Goal: Task Accomplishment & Management: Manage account settings

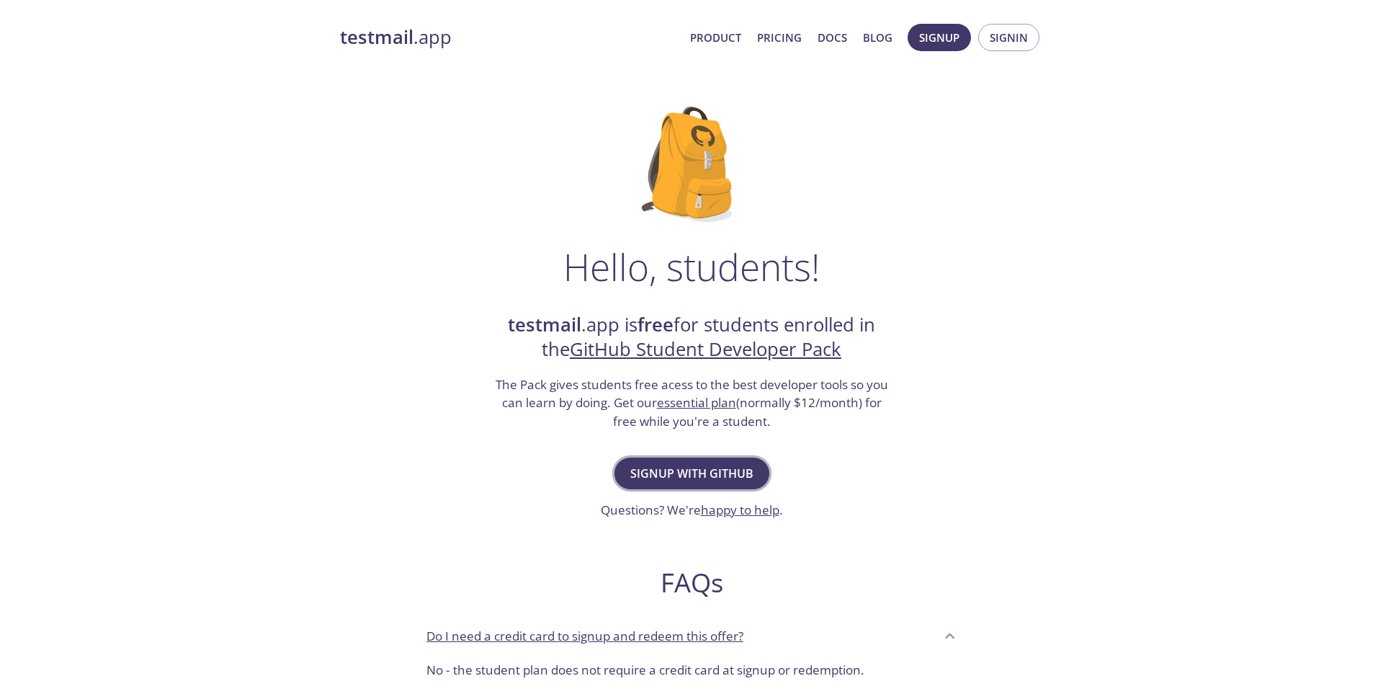
click at [689, 480] on span "Signup with GitHub" at bounding box center [691, 473] width 123 height 20
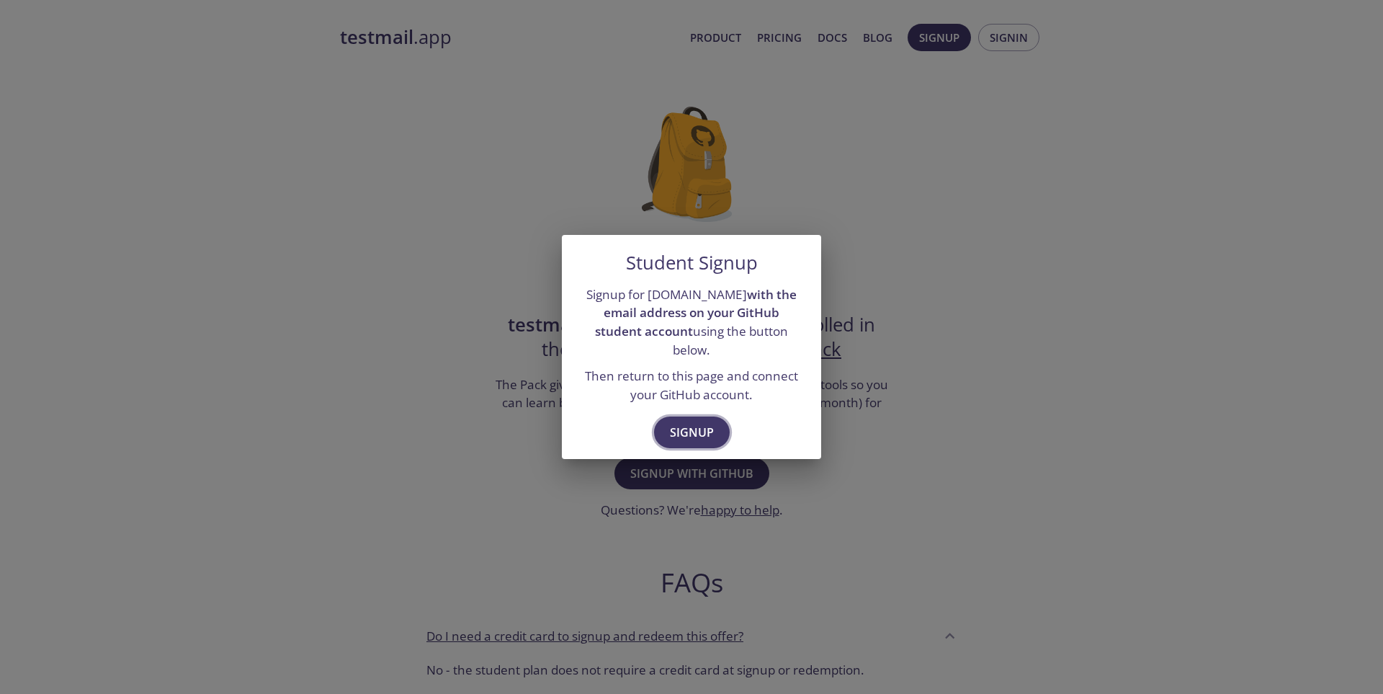
click at [703, 423] on span "Signup" at bounding box center [692, 432] width 44 height 20
click at [717, 223] on div "Student Signup Signup for testmail.app with the email address on your GitHub st…" at bounding box center [691, 347] width 1383 height 694
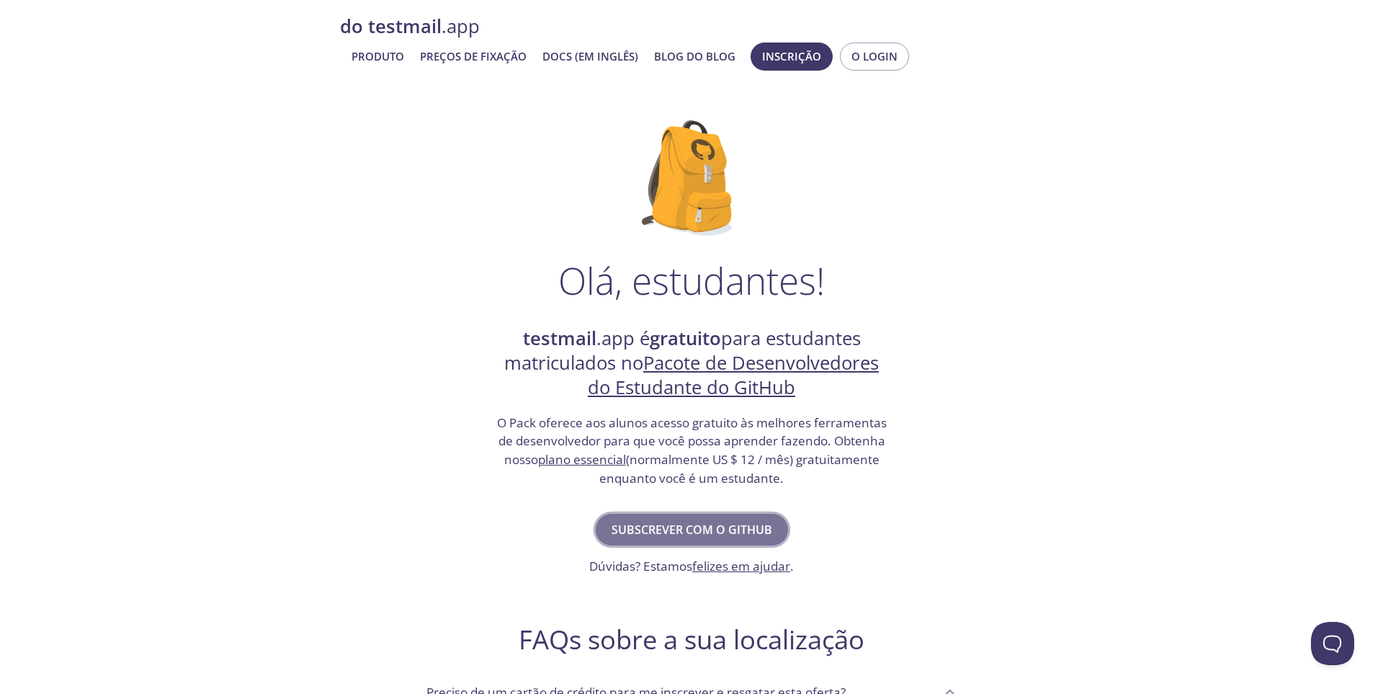
click at [708, 538] on span "Subscrever com o GitHub" at bounding box center [692, 529] width 161 height 20
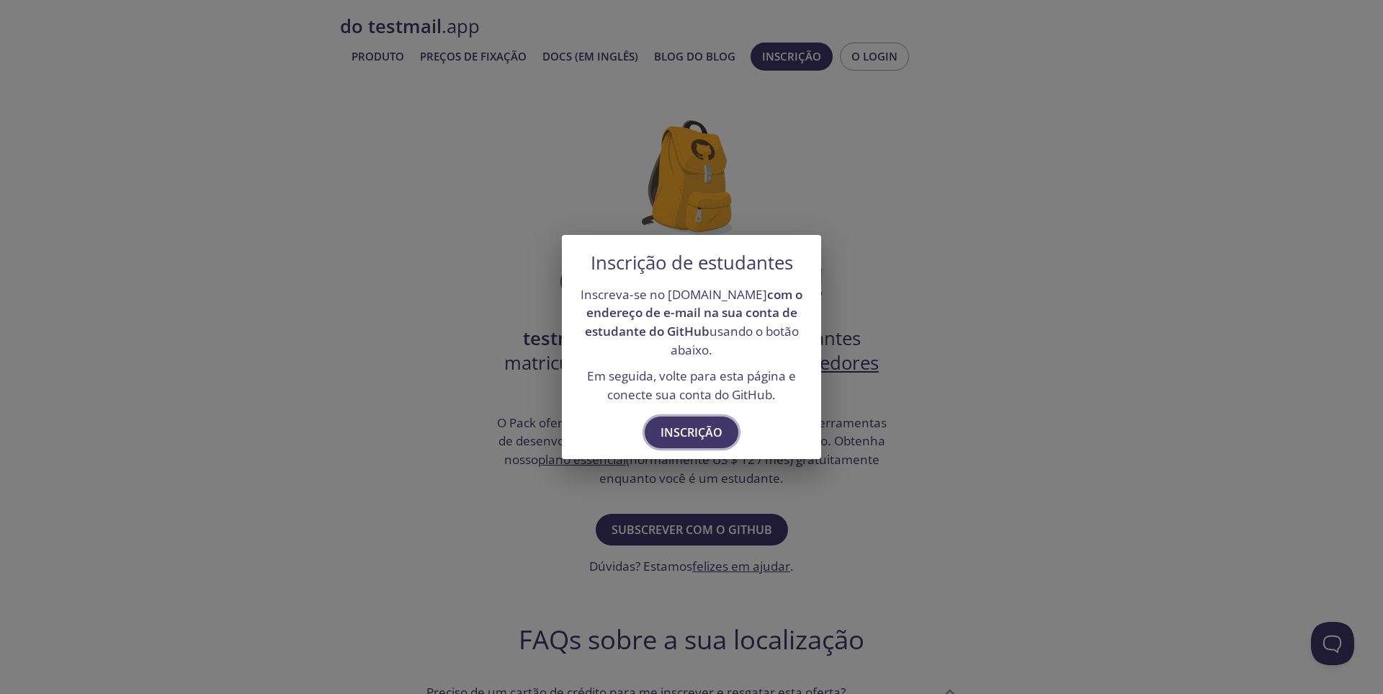
click at [702, 426] on span "Inscrição" at bounding box center [692, 432] width 62 height 20
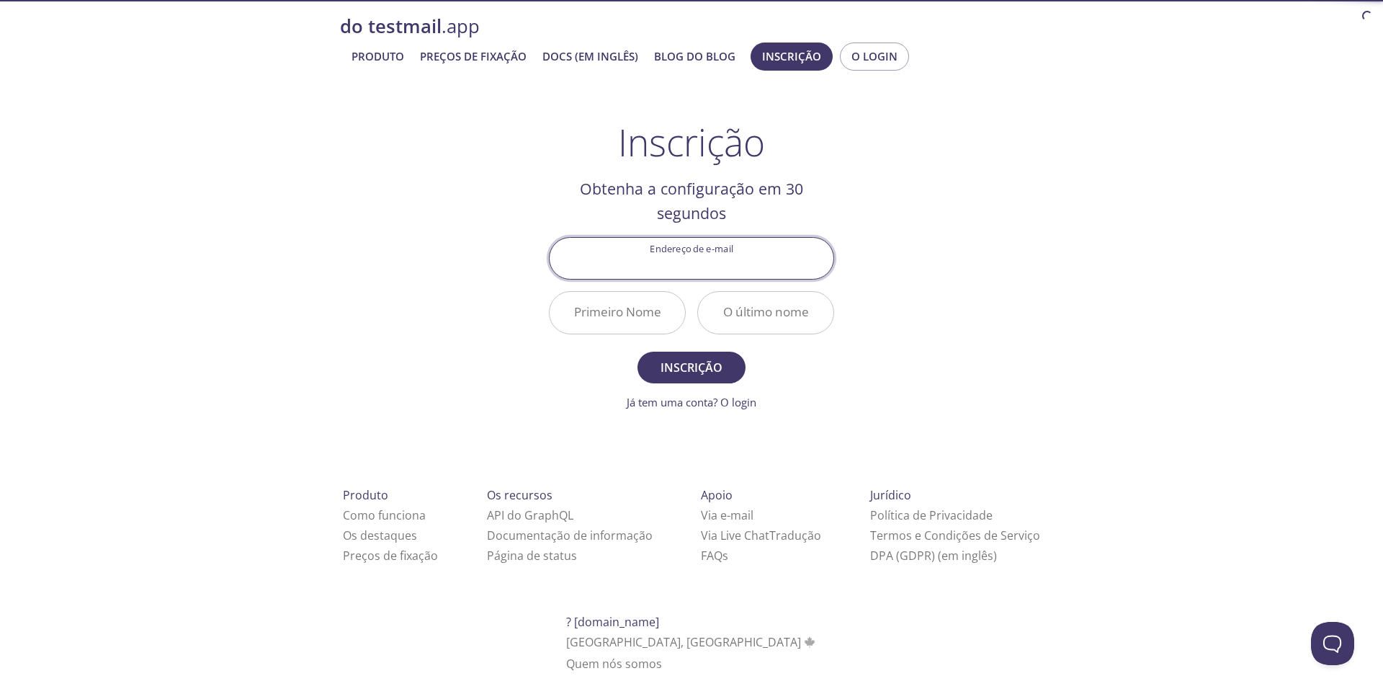
click at [686, 262] on input "Endereço de e-mail" at bounding box center [692, 258] width 284 height 41
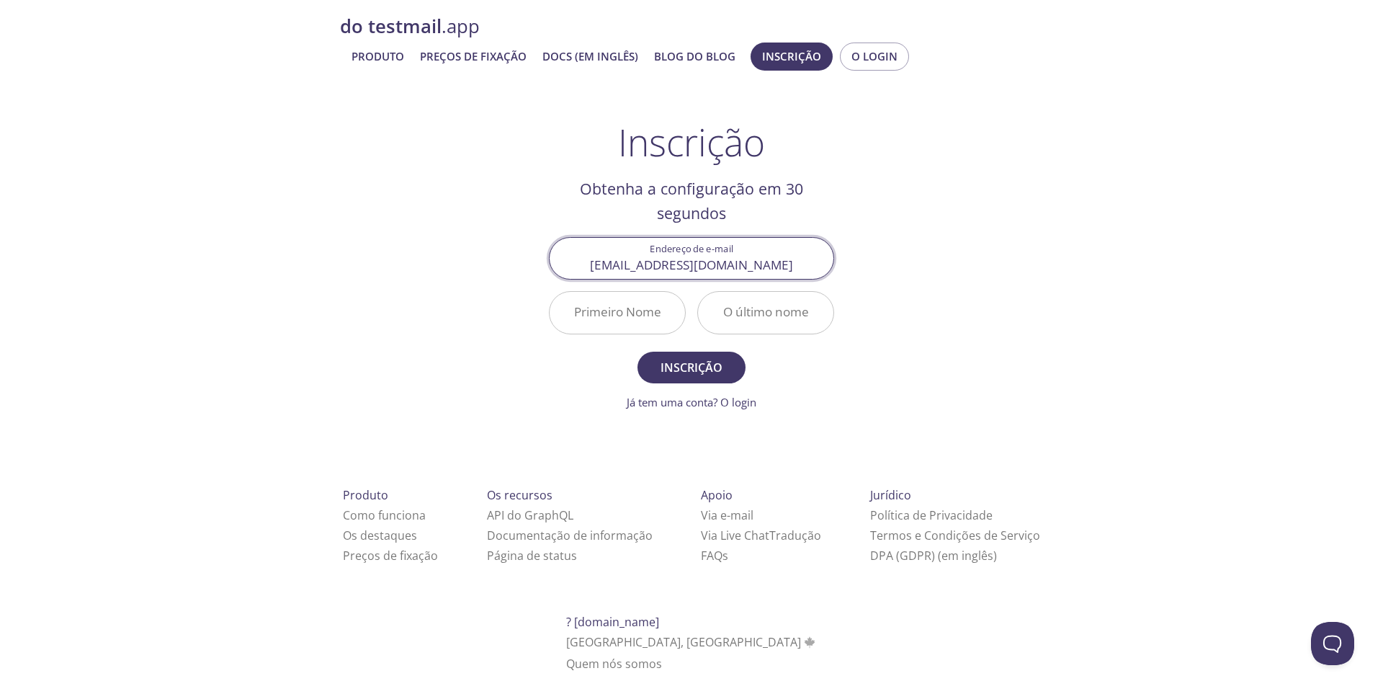
type input "[EMAIL_ADDRESS][DOMAIN_NAME]"
click at [654, 308] on input "Primeiro Nome" at bounding box center [617, 312] width 135 height 41
type input "[PERSON_NAME]"
click at [754, 313] on input "O último nome" at bounding box center [765, 312] width 135 height 41
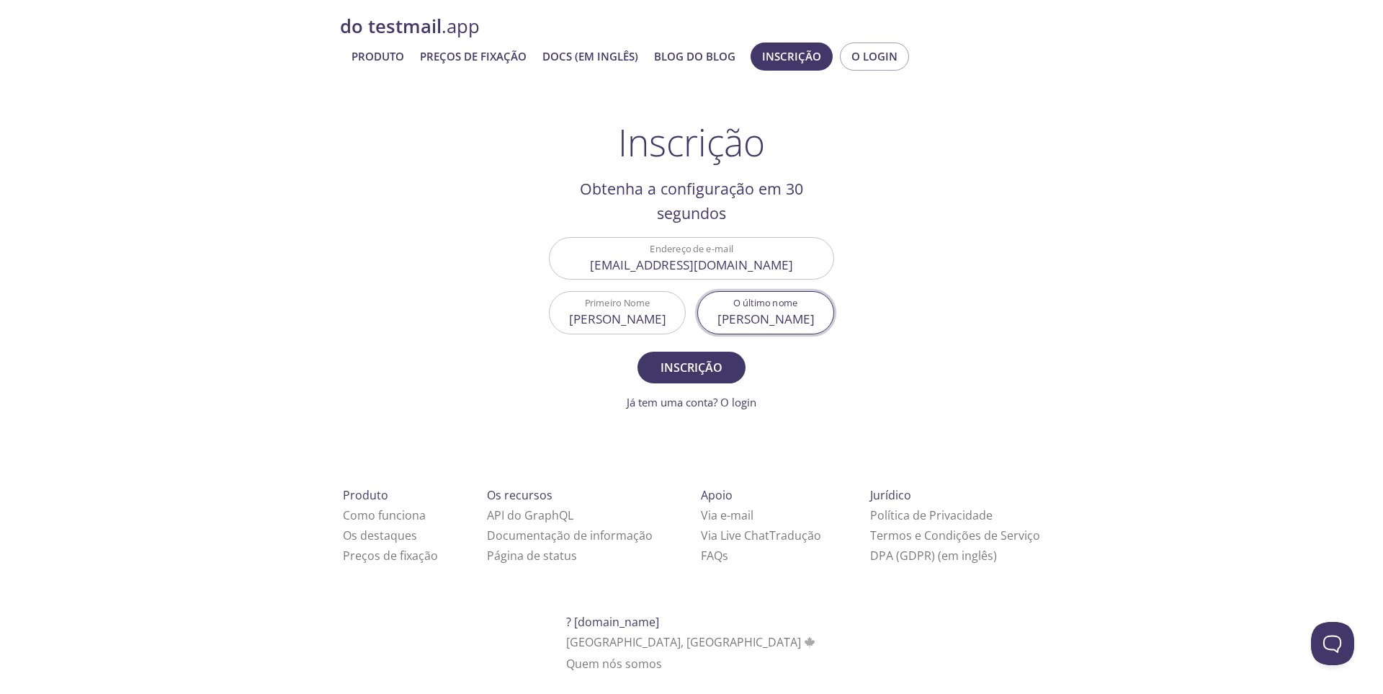
type input "[PERSON_NAME]"
click at [672, 351] on form "Endereço de e-mail emanuelhedima@gmail.com Primeiro Nome Emanuel O último nome …" at bounding box center [691, 323] width 285 height 173
click at [687, 359] on span "Inscrição" at bounding box center [691, 367] width 76 height 20
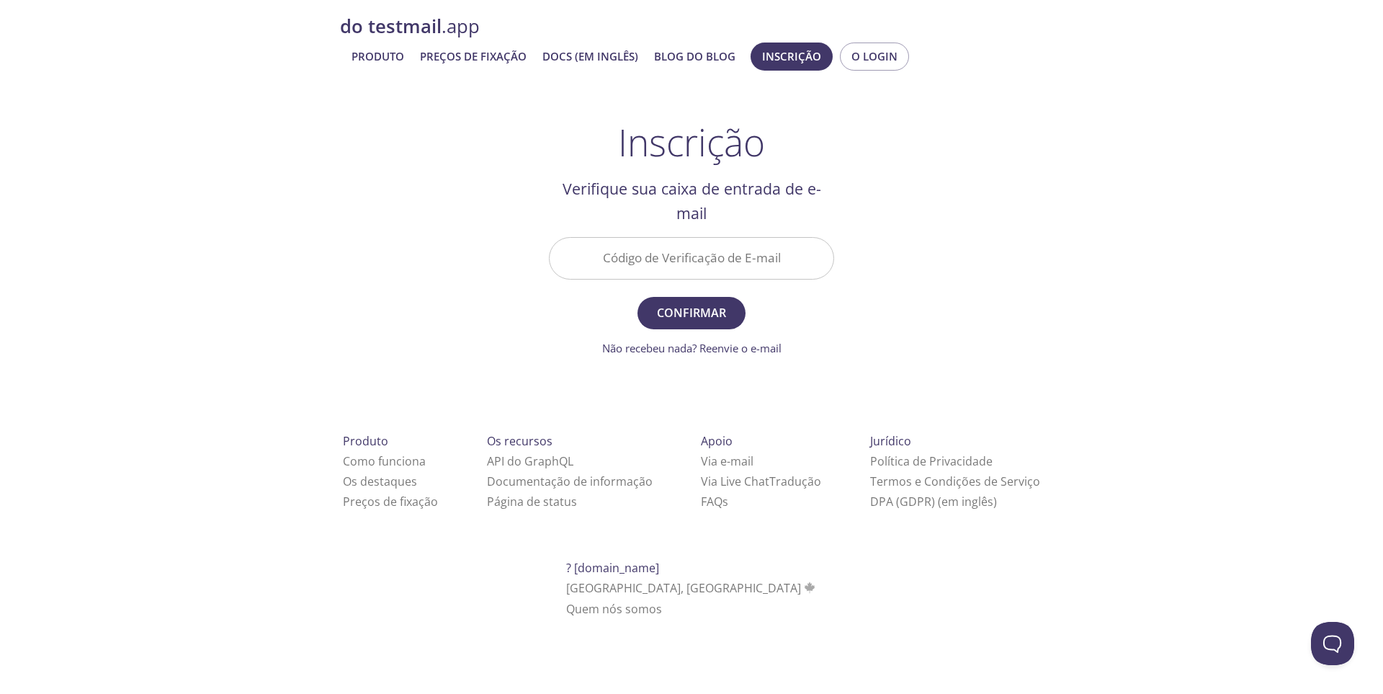
click at [689, 263] on input "Código de Verificação de E-mail" at bounding box center [692, 258] width 284 height 41
type input "WPUFP9M"
click at [698, 319] on span "Confirmar" at bounding box center [691, 313] width 76 height 20
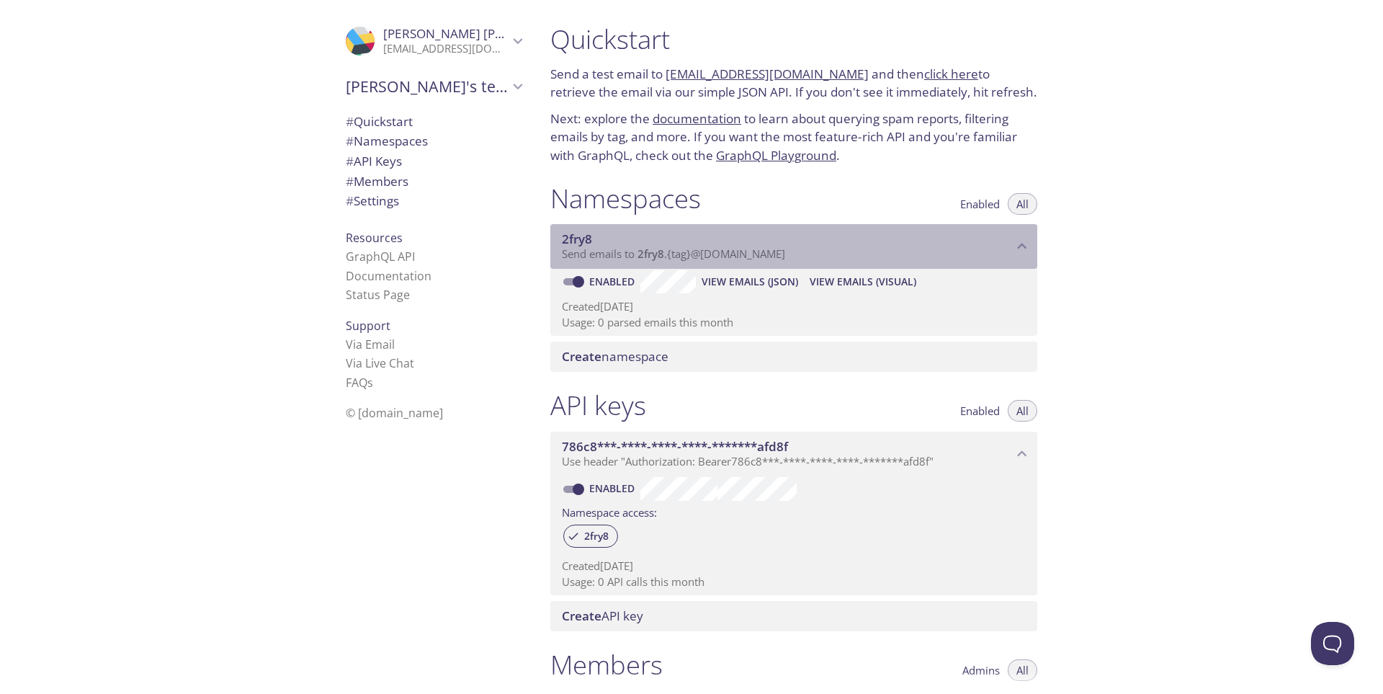
click at [705, 250] on span "Send emails to 2fry8 . {tag} @inbox.testmail.app" at bounding box center [673, 253] width 223 height 14
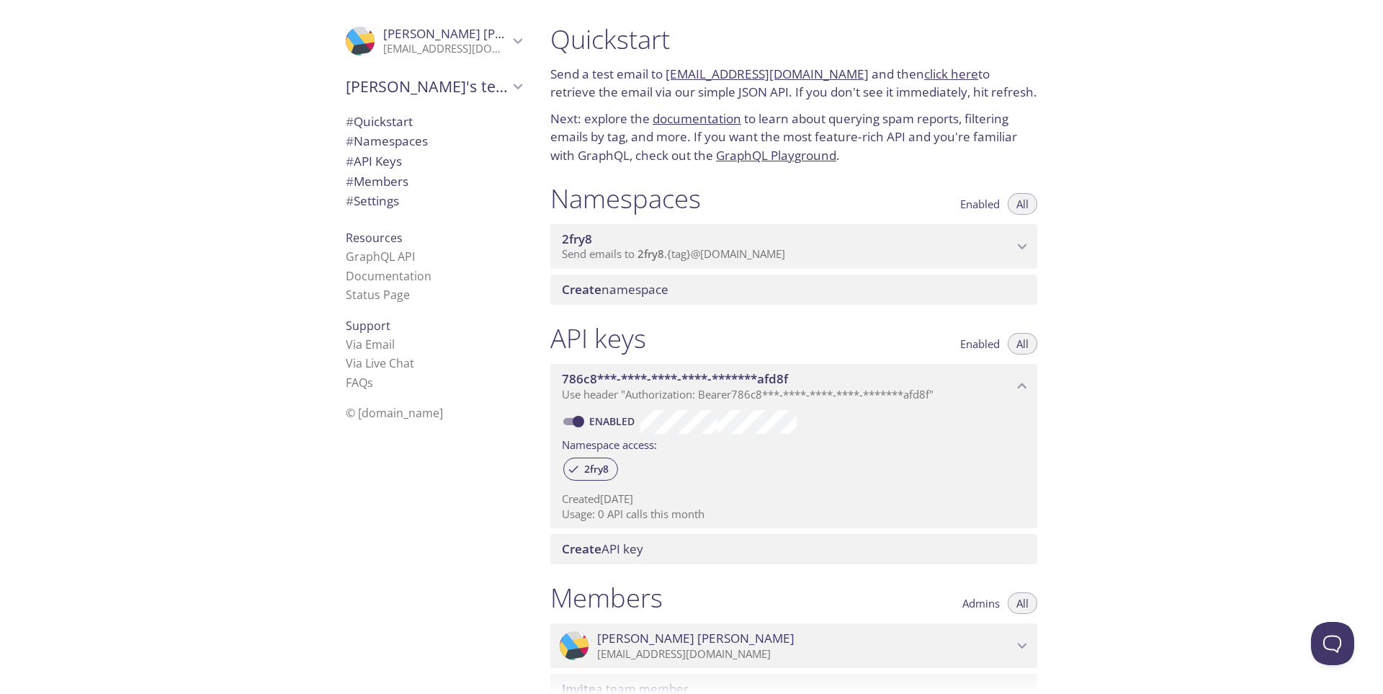
click at [663, 339] on div "API keys Enabled All" at bounding box center [793, 340] width 487 height 36
click at [501, 94] on span "[PERSON_NAME]'s team" at bounding box center [427, 86] width 163 height 20
click at [418, 203] on span "# API Keys" at bounding box center [434, 196] width 176 height 19
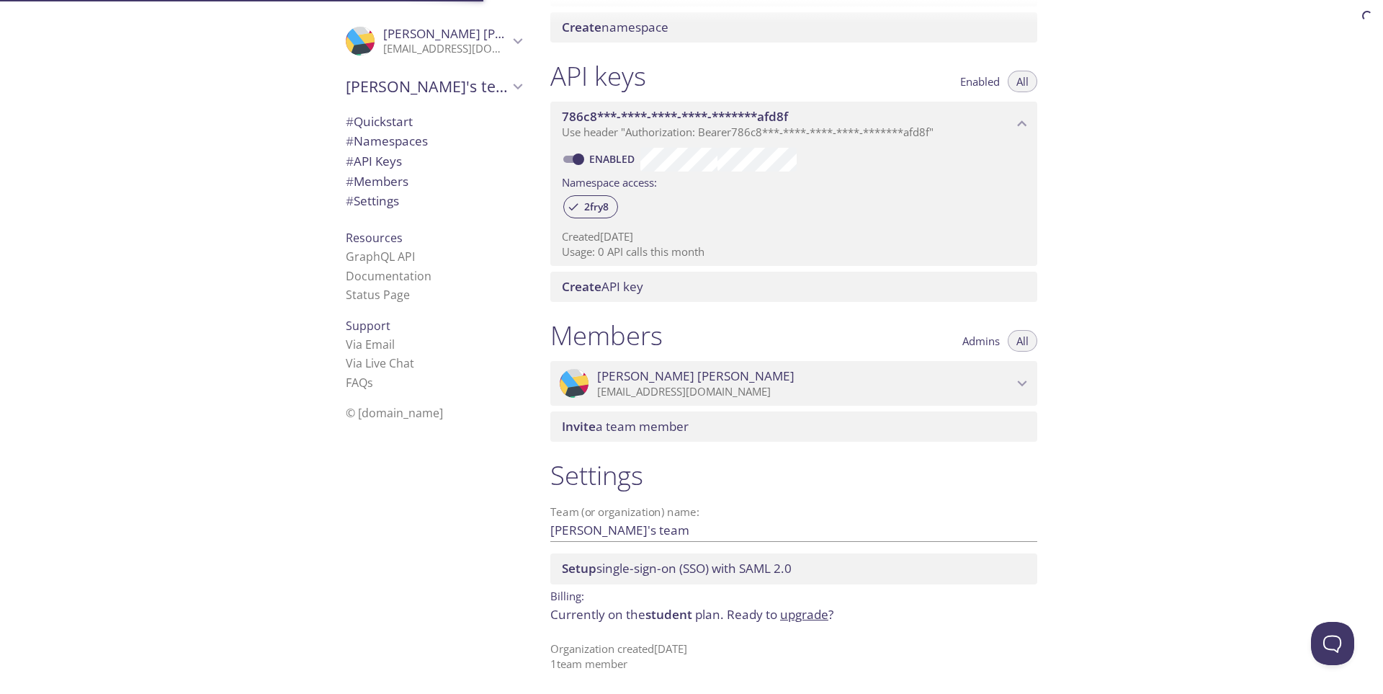
scroll to position [264, 0]
click at [980, 330] on button "Admins" at bounding box center [981, 339] width 55 height 22
click at [387, 341] on link "Via Email" at bounding box center [370, 344] width 49 height 16
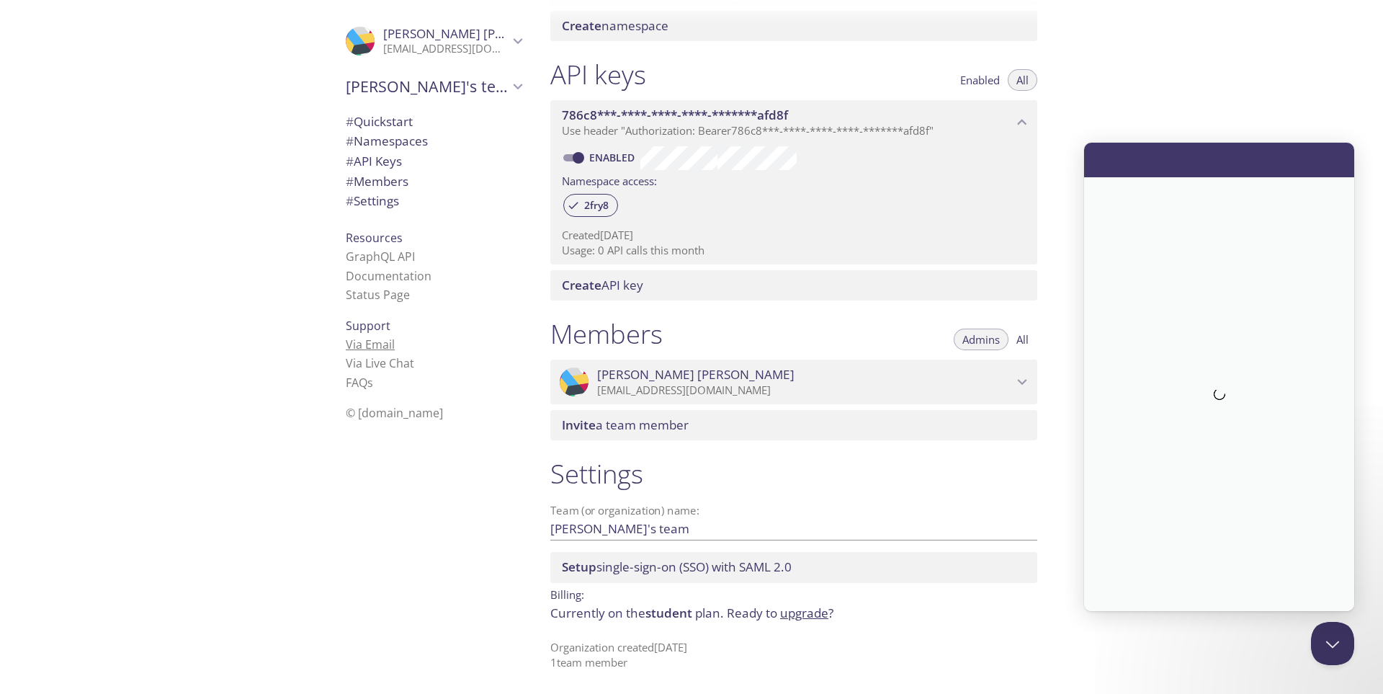
scroll to position [0, 0]
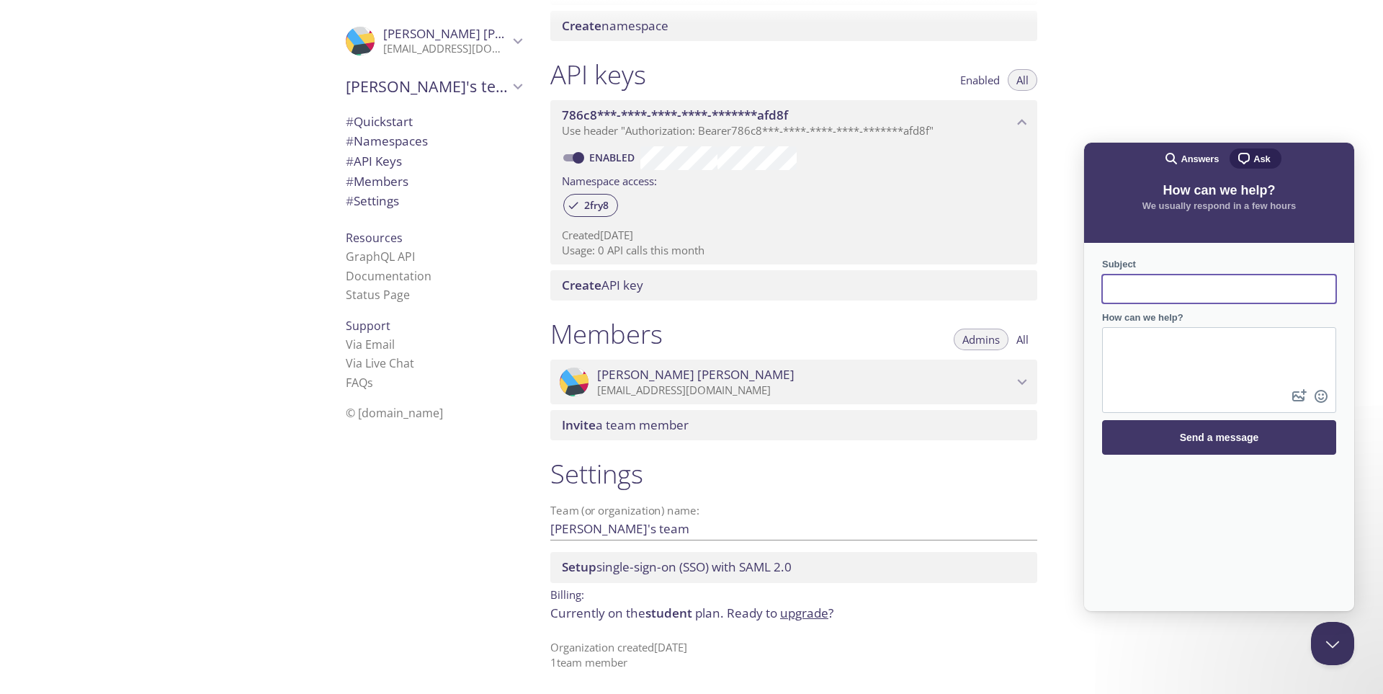
click at [1183, 296] on input "Subject" at bounding box center [1219, 289] width 211 height 26
type input "FFDJH"
click at [1222, 359] on textarea "How can we help?" at bounding box center [1219, 357] width 231 height 58
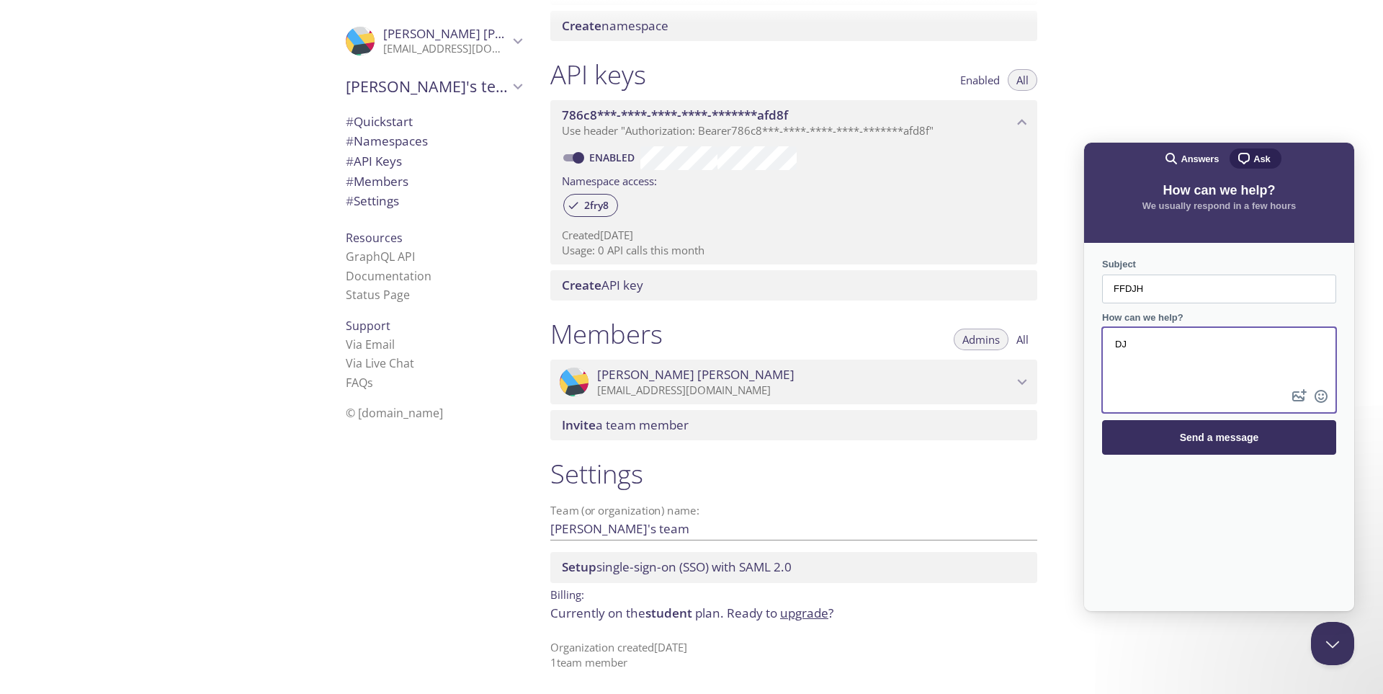
type textarea "DJ"
click at [1207, 437] on span "Send a message" at bounding box center [1219, 438] width 79 height 12
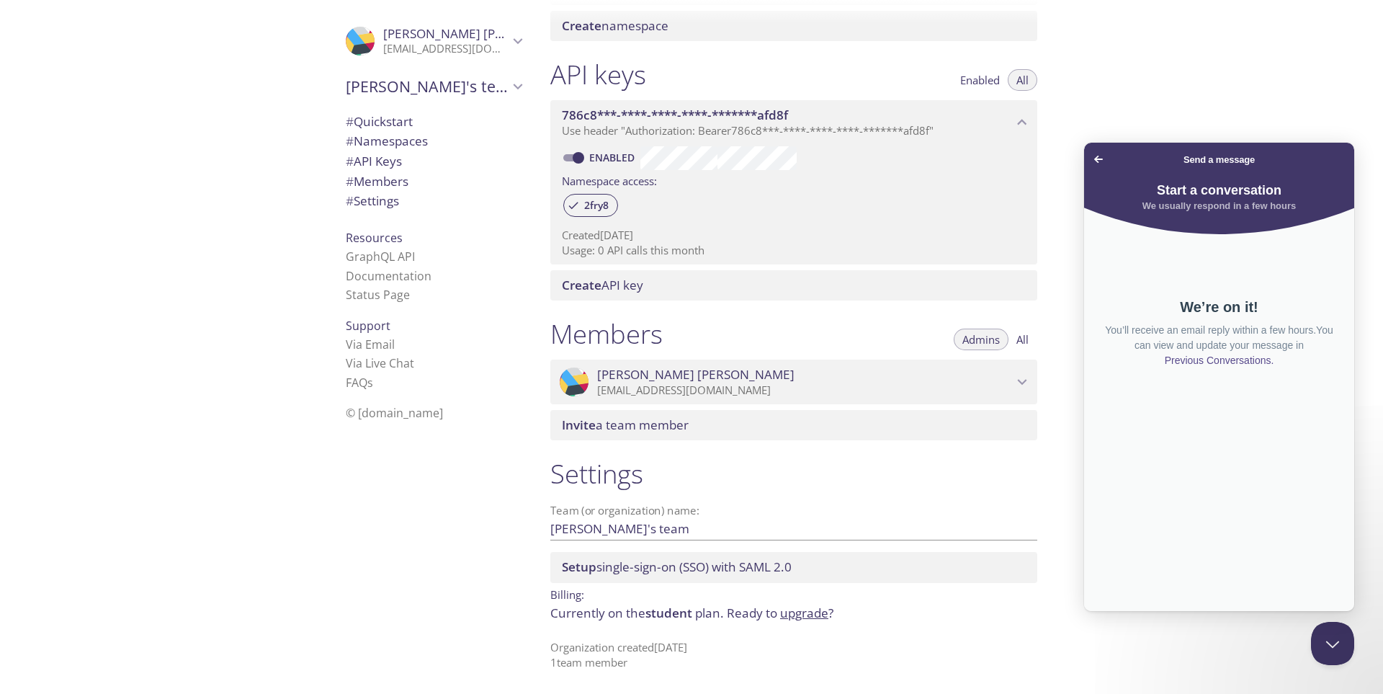
click at [1056, 261] on div "Quickstart Send a test email to 2fry8.test@inbox.testmail.app and then click he…" at bounding box center [800, 83] width 522 height 694
click at [362, 362] on link "Via Live Chat" at bounding box center [380, 363] width 68 height 16
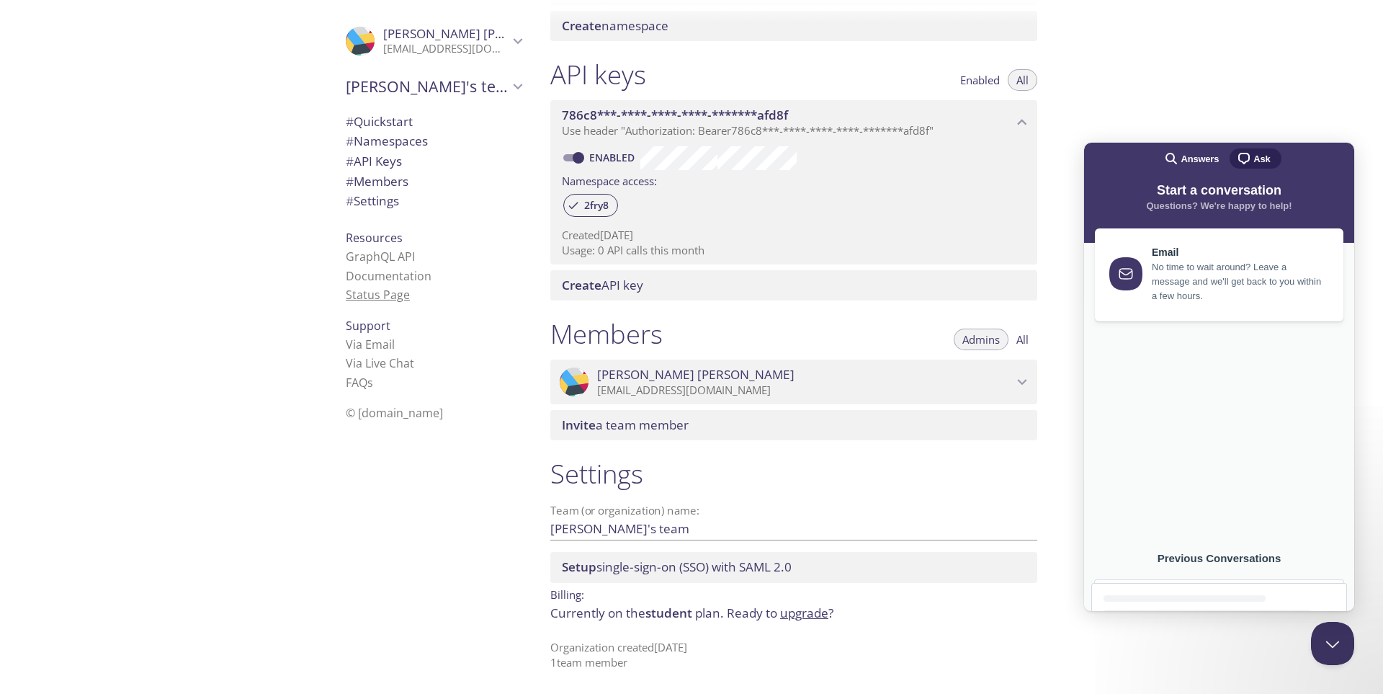
click at [372, 299] on link "Status Page" at bounding box center [378, 295] width 64 height 16
click at [432, 79] on span "[PERSON_NAME]'s team" at bounding box center [427, 86] width 163 height 20
click at [428, 37] on span "Emanuel Joao" at bounding box center [481, 33] width 197 height 17
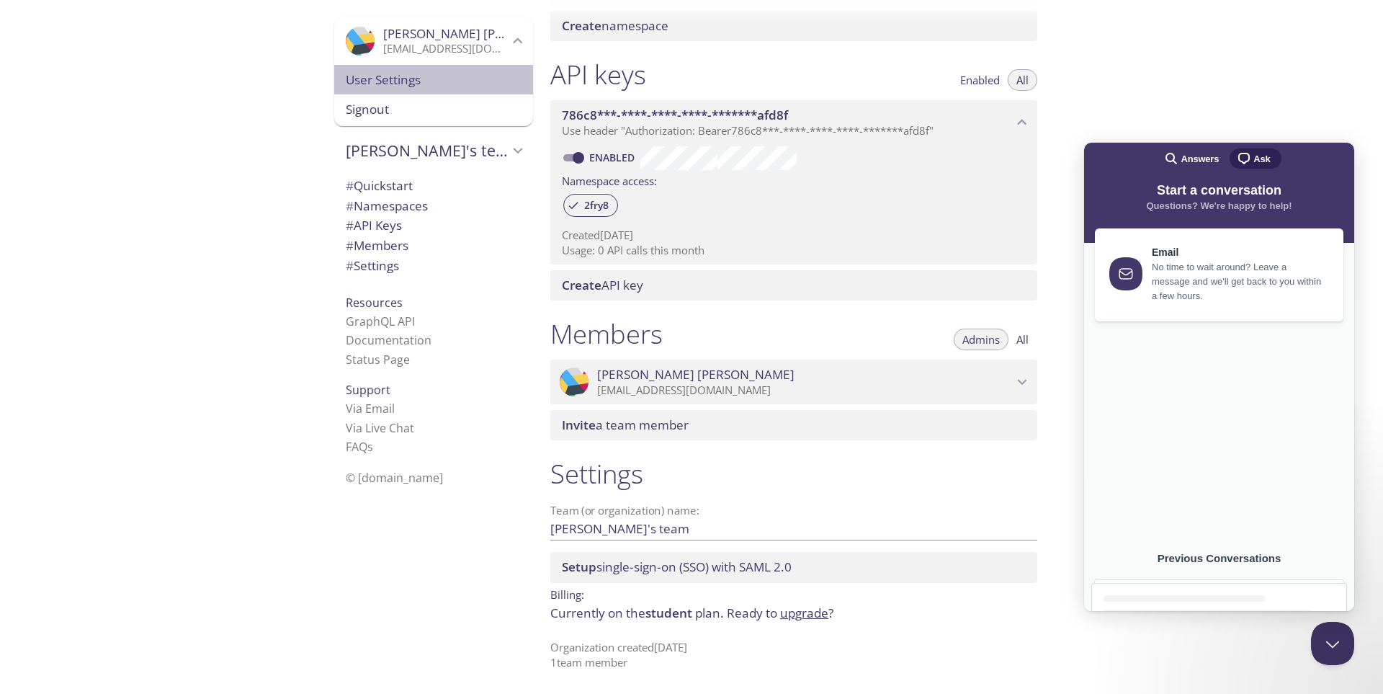
click at [434, 79] on span "User Settings" at bounding box center [434, 80] width 176 height 19
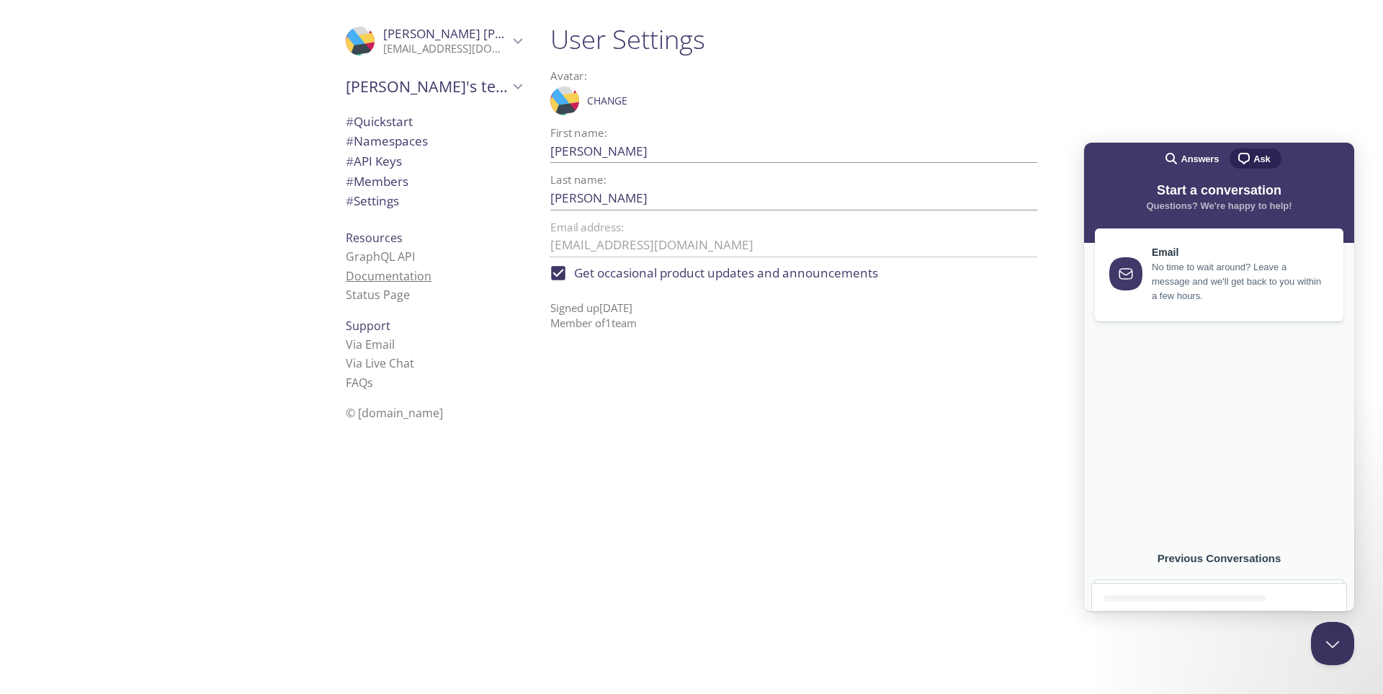
click at [396, 272] on link "Documentation" at bounding box center [389, 276] width 86 height 16
click at [620, 276] on span "Get occasional product updates and announcements" at bounding box center [726, 273] width 304 height 19
click at [574, 276] on input "Get occasional product updates and announcements" at bounding box center [558, 273] width 32 height 32
click at [620, 276] on span "Get occasional product updates and announcements" at bounding box center [726, 273] width 304 height 19
click at [574, 276] on input "Get occasional product updates and announcements" at bounding box center [558, 273] width 32 height 32
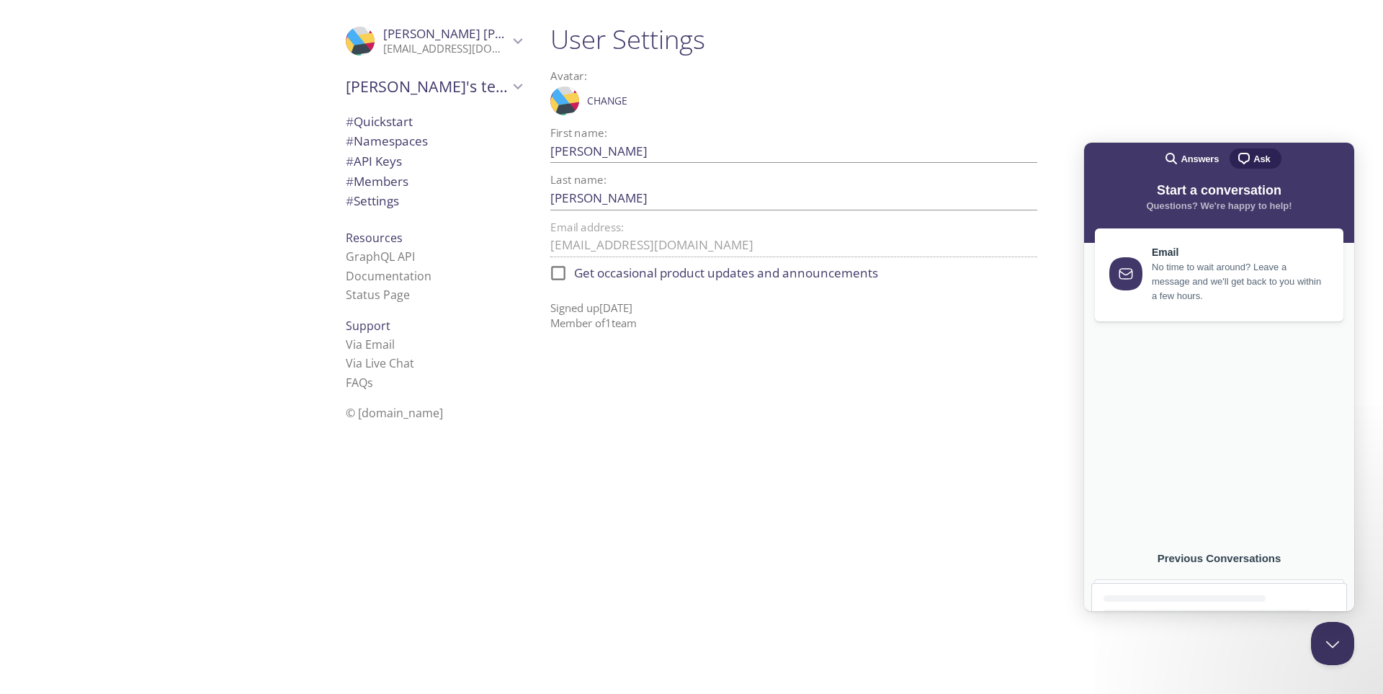
checkbox input "true"
click at [384, 207] on span "# Settings" at bounding box center [372, 200] width 53 height 17
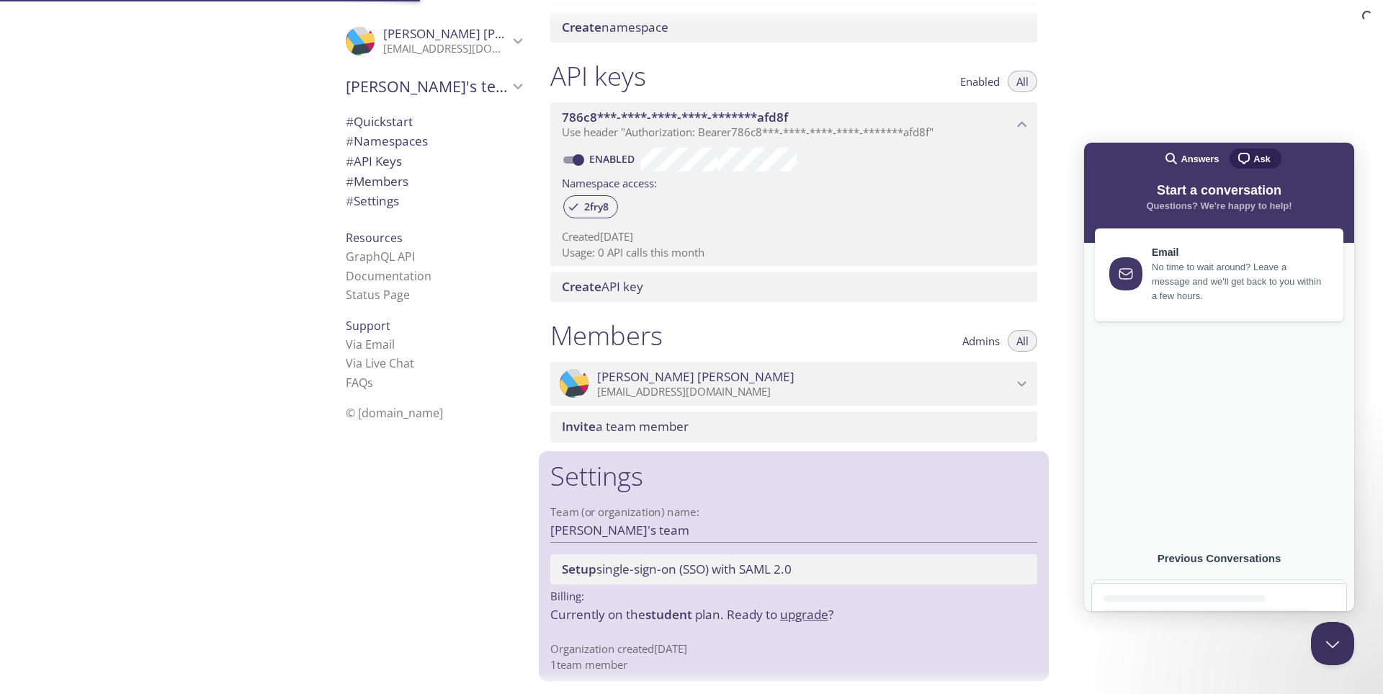
scroll to position [331, 0]
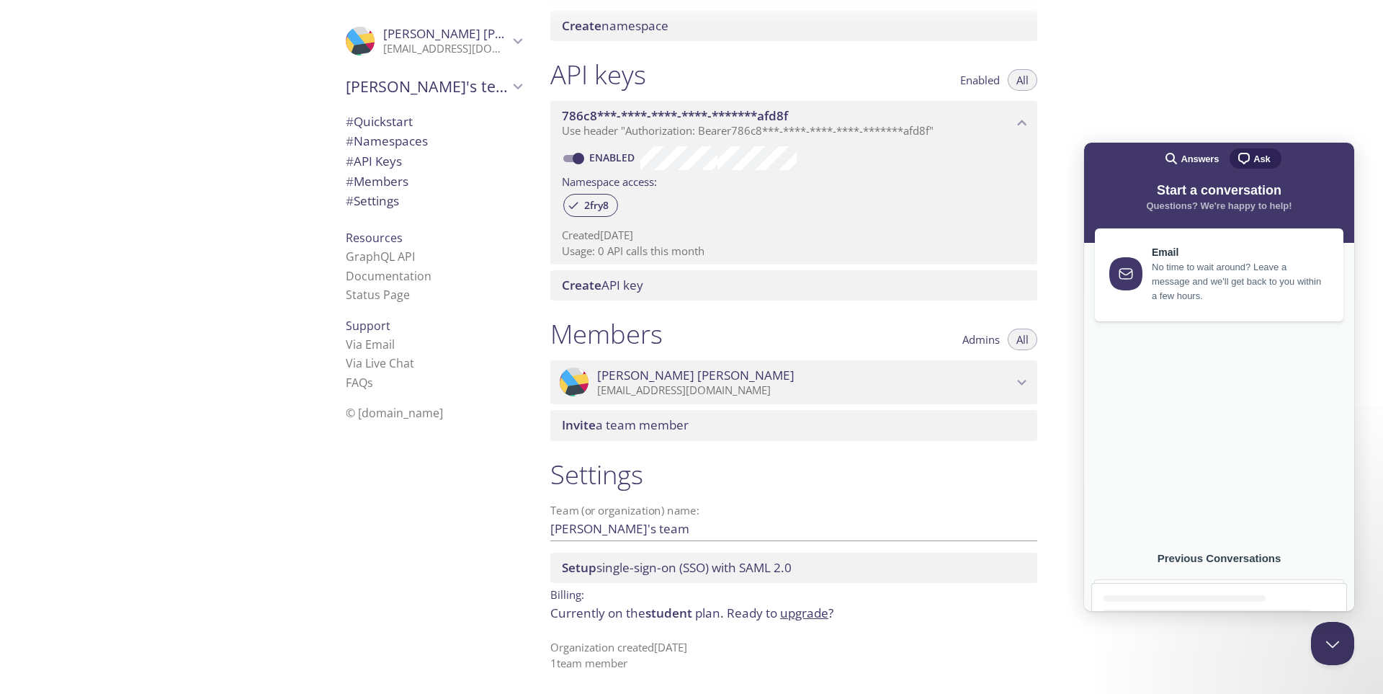
click at [609, 469] on h1 "Settings" at bounding box center [793, 474] width 487 height 32
click at [622, 528] on input "[PERSON_NAME]'s team" at bounding box center [770, 529] width 441 height 24
click at [584, 534] on input "[PERSON_NAME]'s team" at bounding box center [770, 529] width 441 height 24
click at [822, 573] on span "Setup single-sign-on (SSO) with SAML 2.0" at bounding box center [797, 568] width 470 height 16
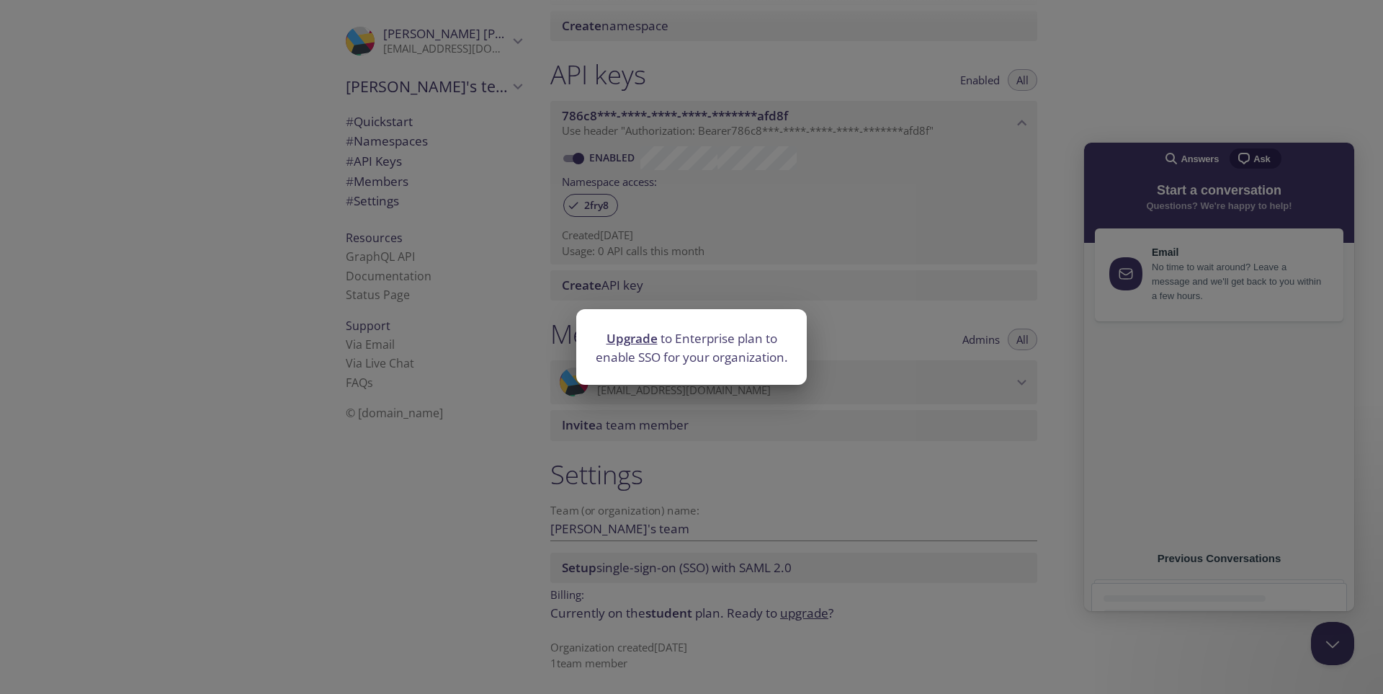
click at [779, 522] on div "Upgrade to Enterprise plan to enable SSO for your organization." at bounding box center [691, 347] width 1383 height 694
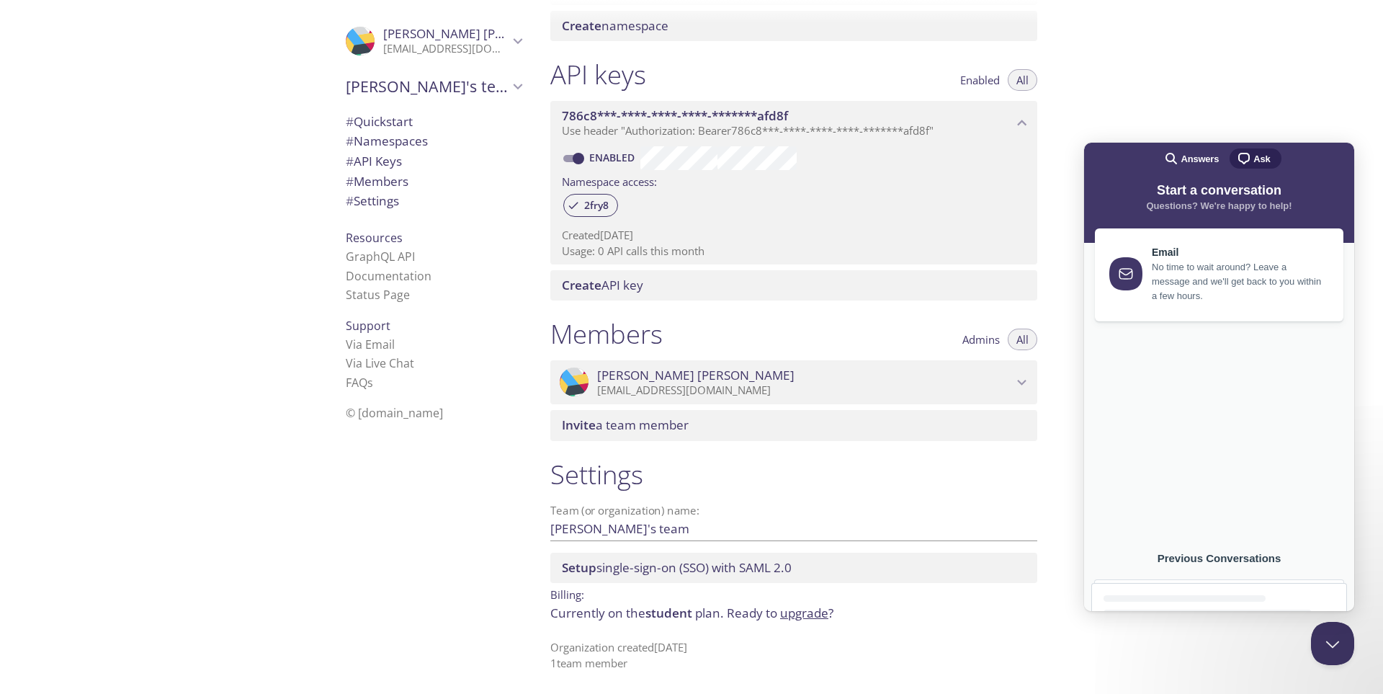
click at [632, 258] on p "Usage: 0 API calls this month" at bounding box center [794, 250] width 464 height 15
click at [1017, 119] on icon "786c8***-****-****-****-*******afd8f API key" at bounding box center [1022, 123] width 19 height 19
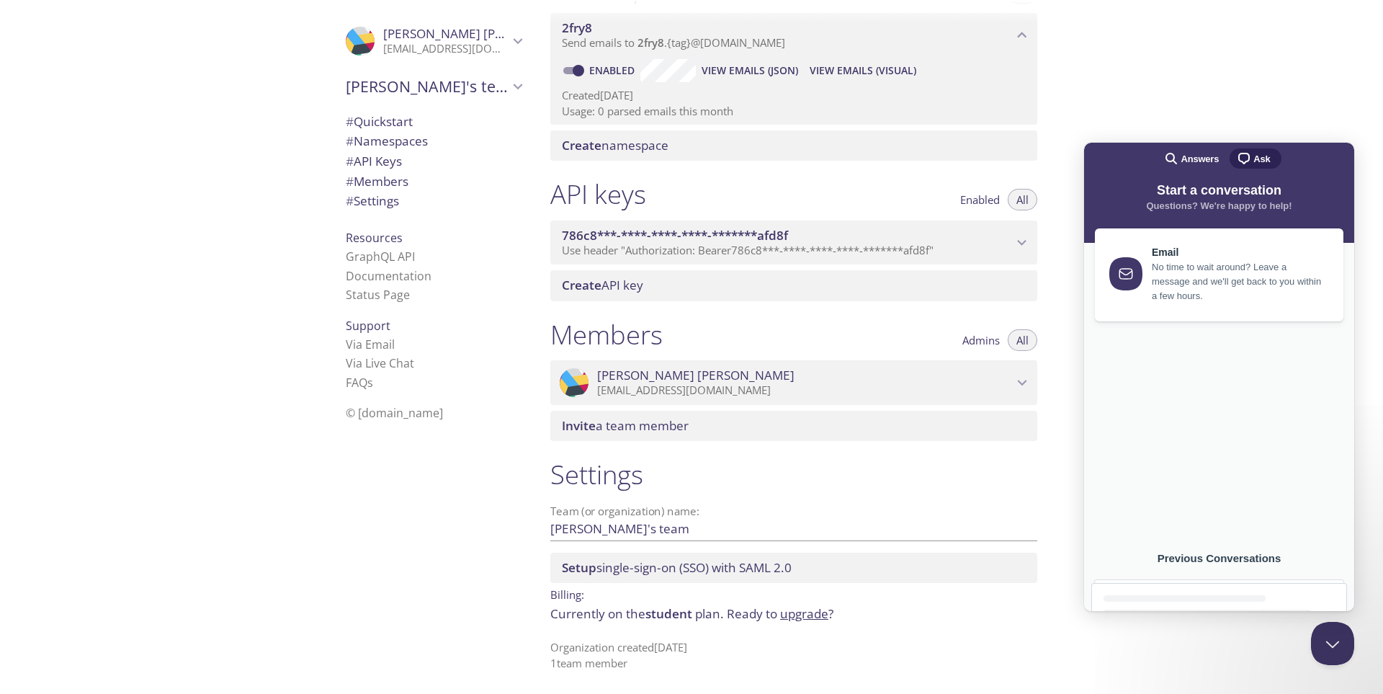
scroll to position [212, 0]
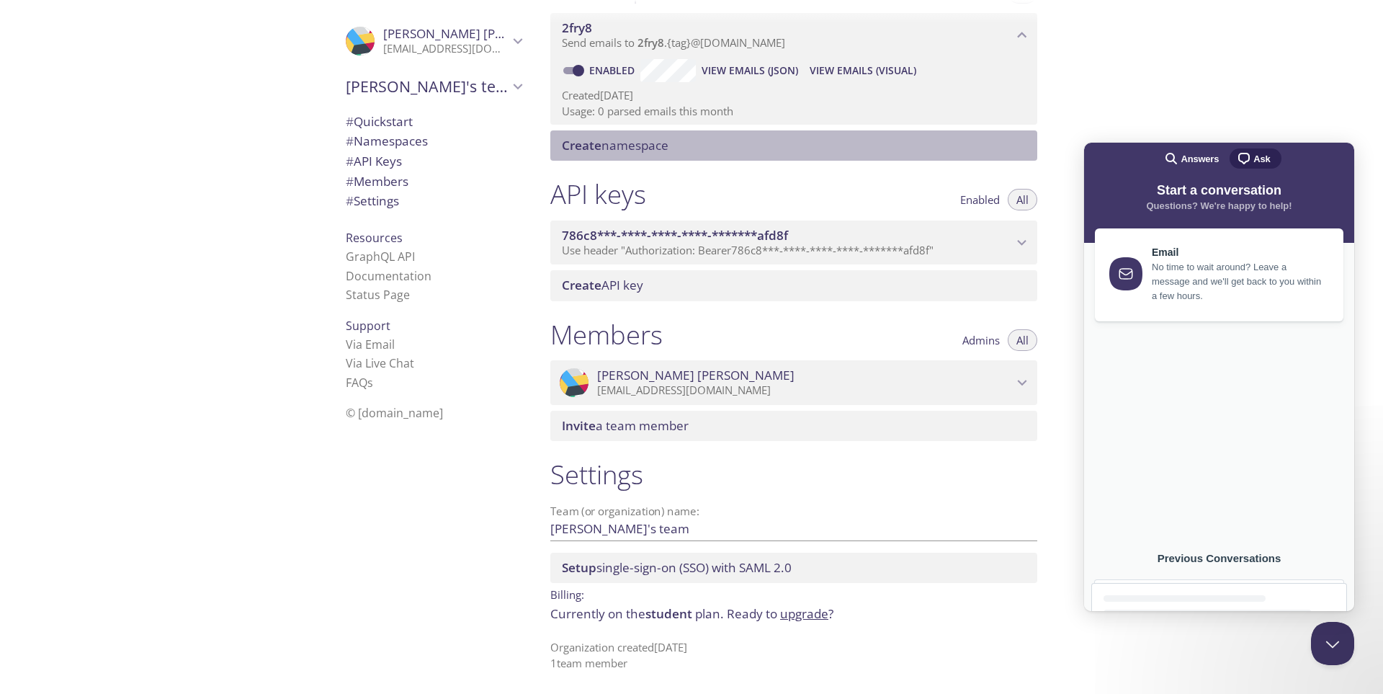
click at [816, 139] on span "Create namespace" at bounding box center [797, 146] width 470 height 16
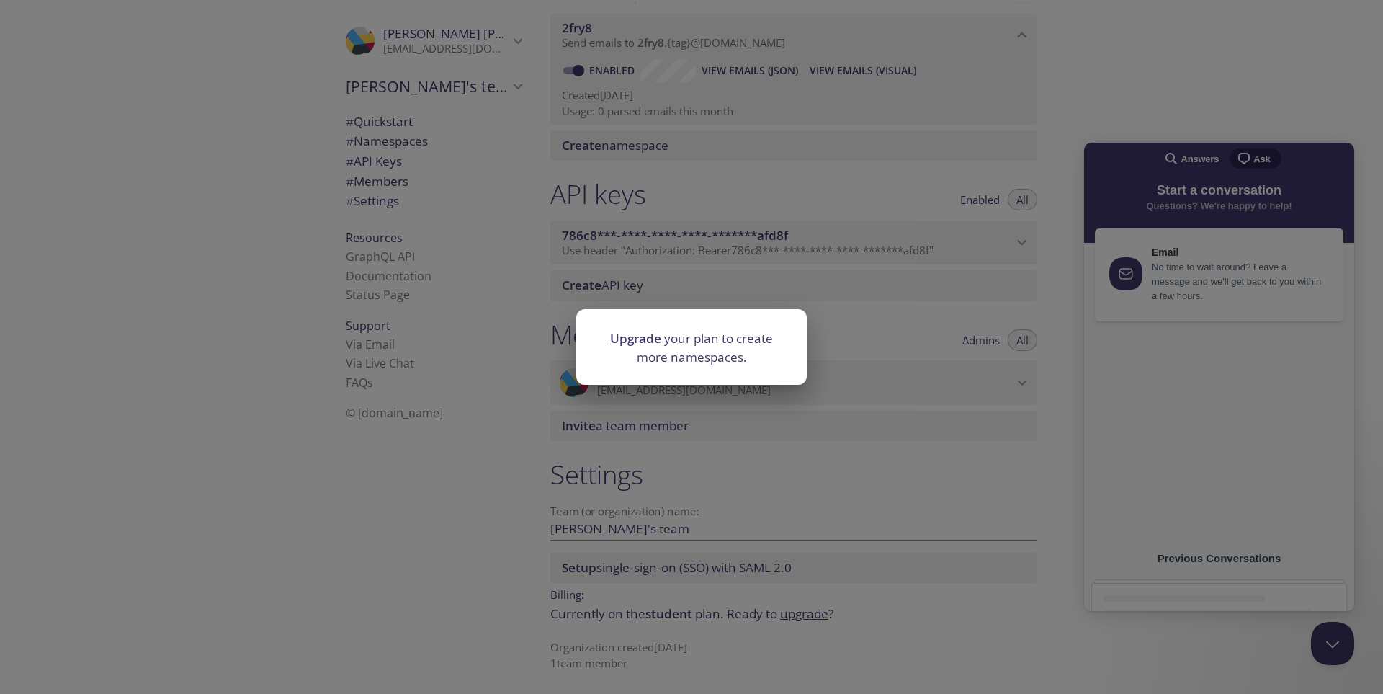
click at [783, 182] on div "Upgrade your plan to create more namespaces." at bounding box center [691, 347] width 1383 height 694
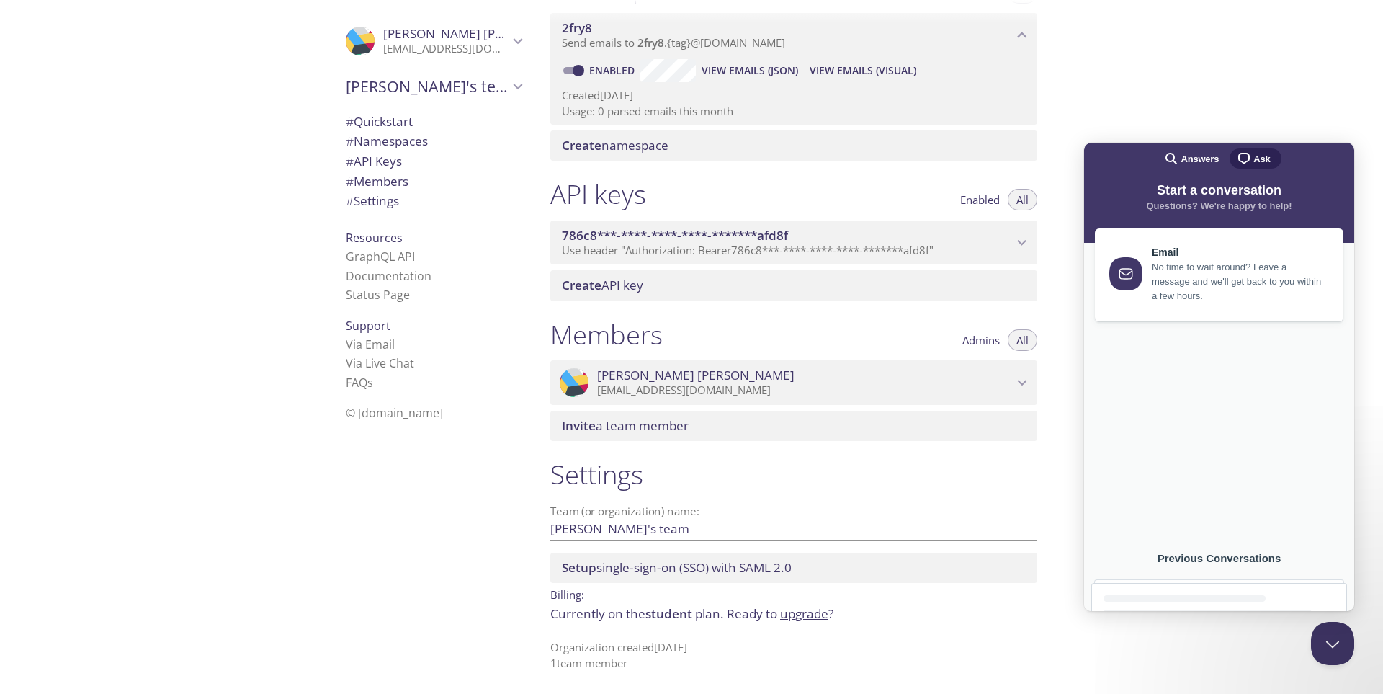
scroll to position [0, 0]
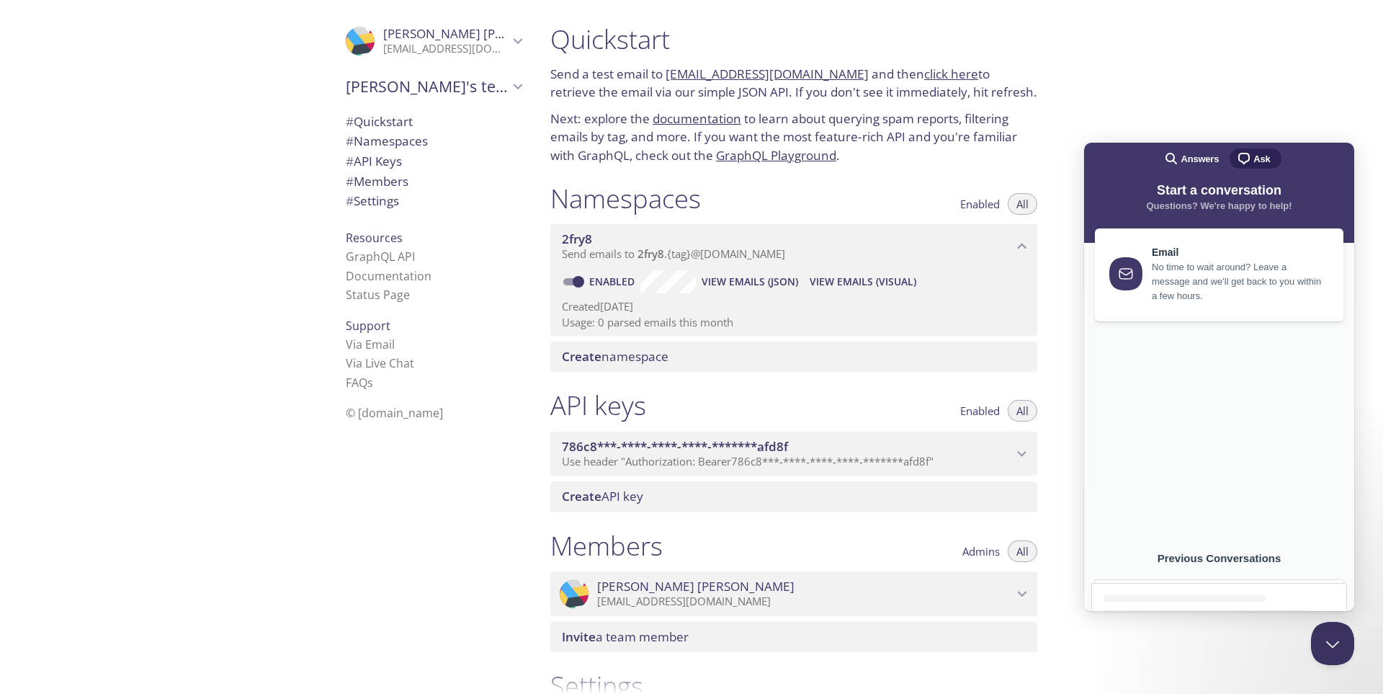
click at [924, 79] on link "click here" at bounding box center [951, 74] width 54 height 17
click at [774, 442] on span "786c8***-****-****-****-*******afd8f" at bounding box center [675, 446] width 226 height 17
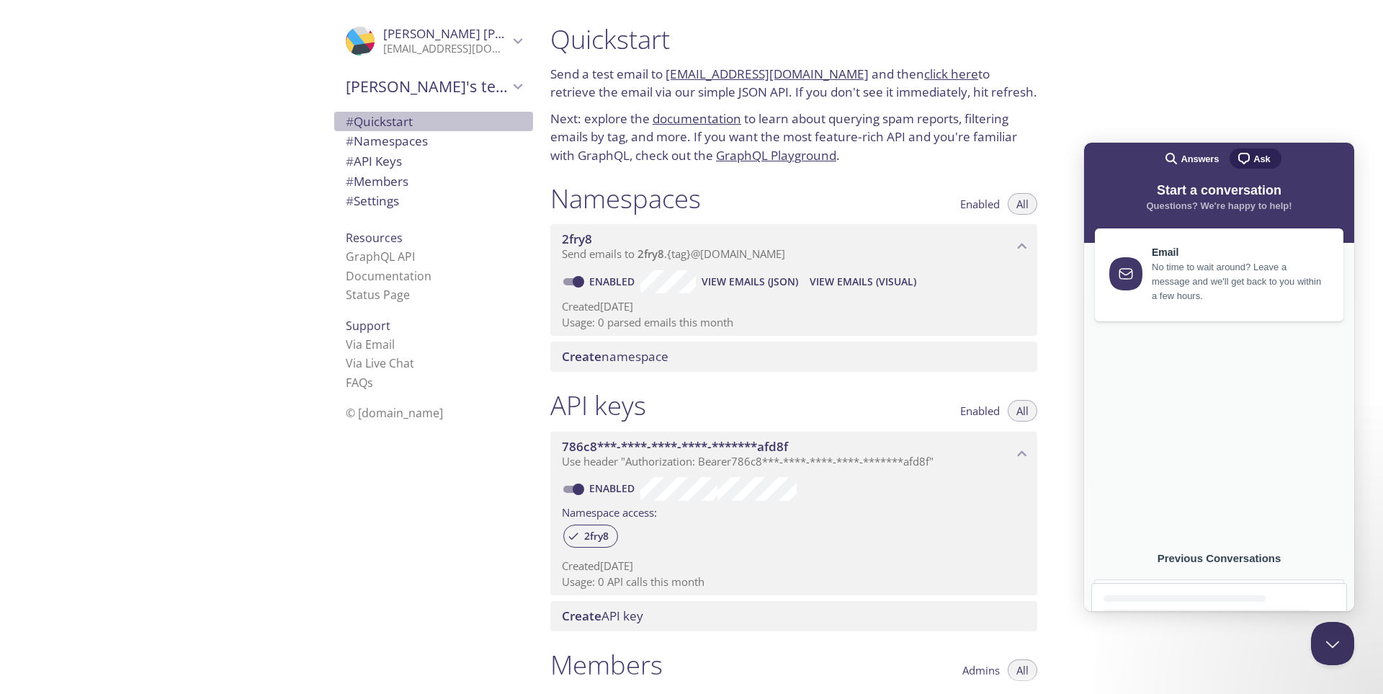
click at [419, 125] on span "# Quickstart" at bounding box center [434, 121] width 176 height 19
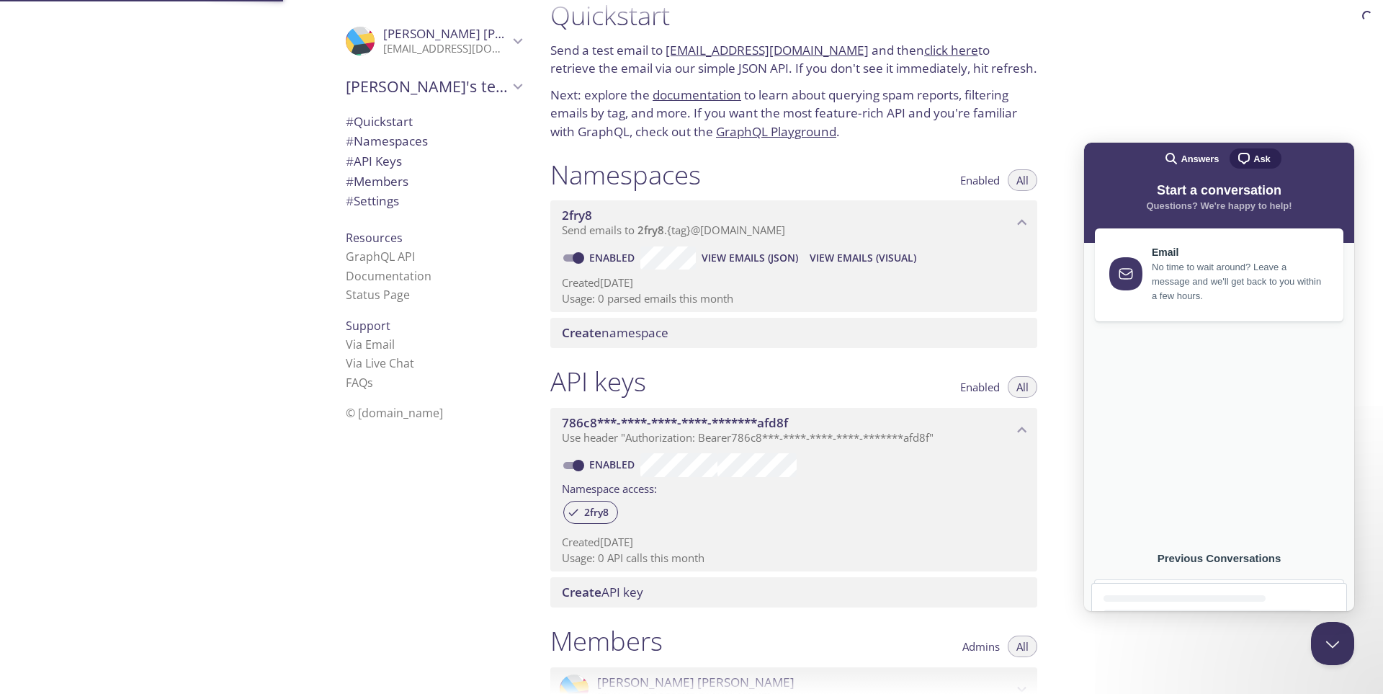
scroll to position [23, 0]
drag, startPoint x: 550, startPoint y: 49, endPoint x: 870, endPoint y: 159, distance: 338.3
click at [870, 159] on div "Quickstart Send a test email to 2fry8.test@inbox.testmail.app and then click he…" at bounding box center [800, 324] width 522 height 694
copy div "Send a test email to 2fry8.test@inbox.testmail.app and then click here to retri…"
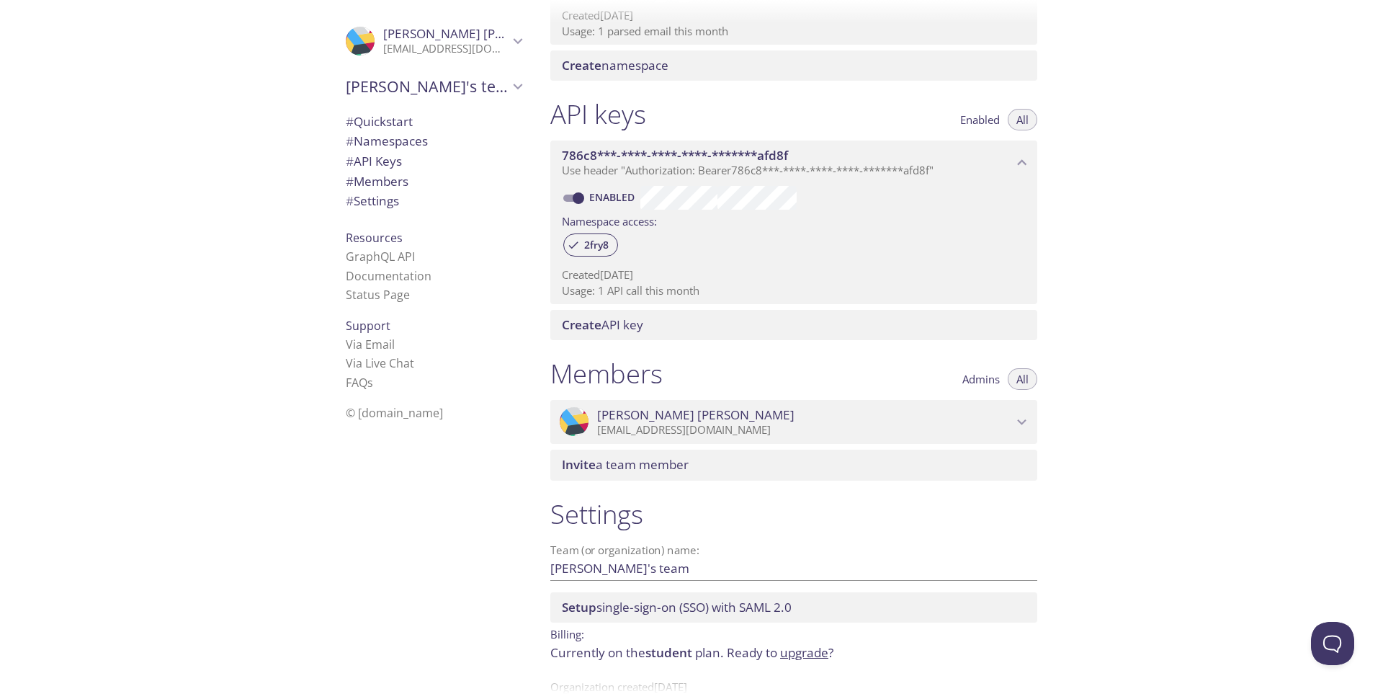
scroll to position [331, 0]
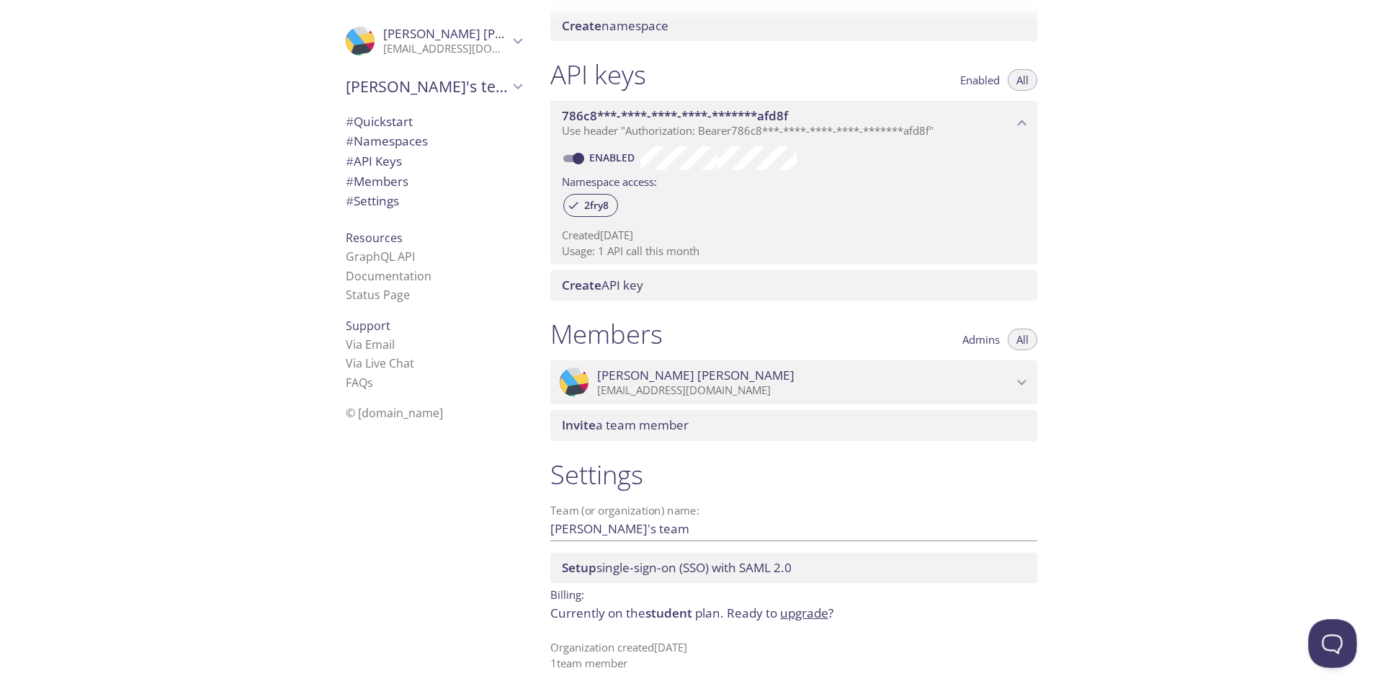
click at [1325, 640] on button "Open Beacon popover" at bounding box center [1329, 640] width 43 height 43
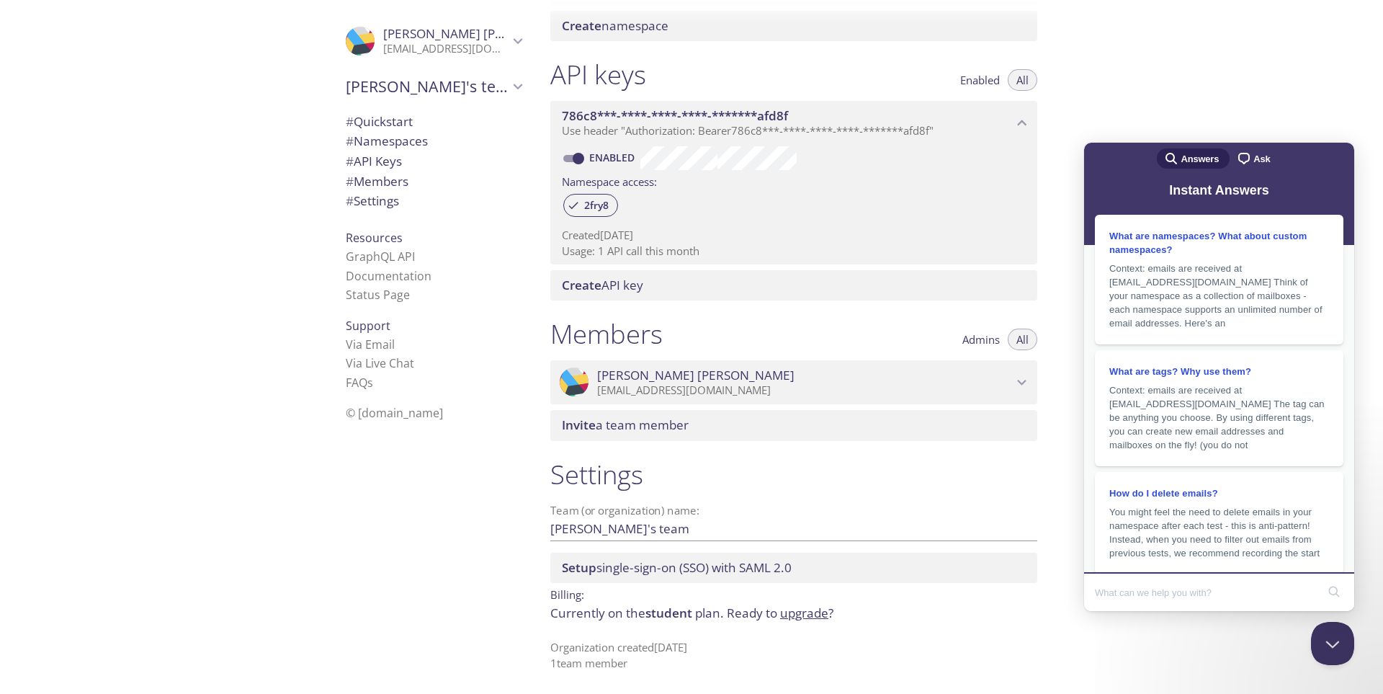
scroll to position [210, 0]
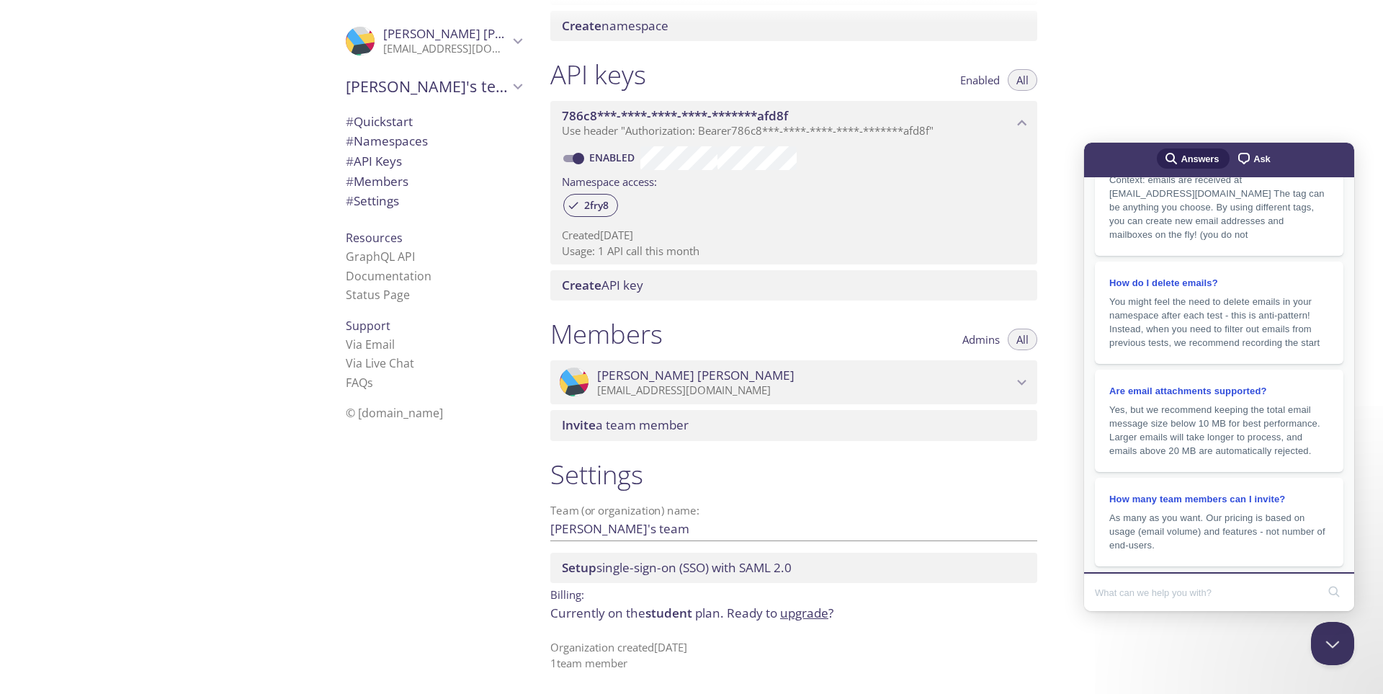
click at [384, 205] on span "# Settings" at bounding box center [372, 200] width 53 height 17
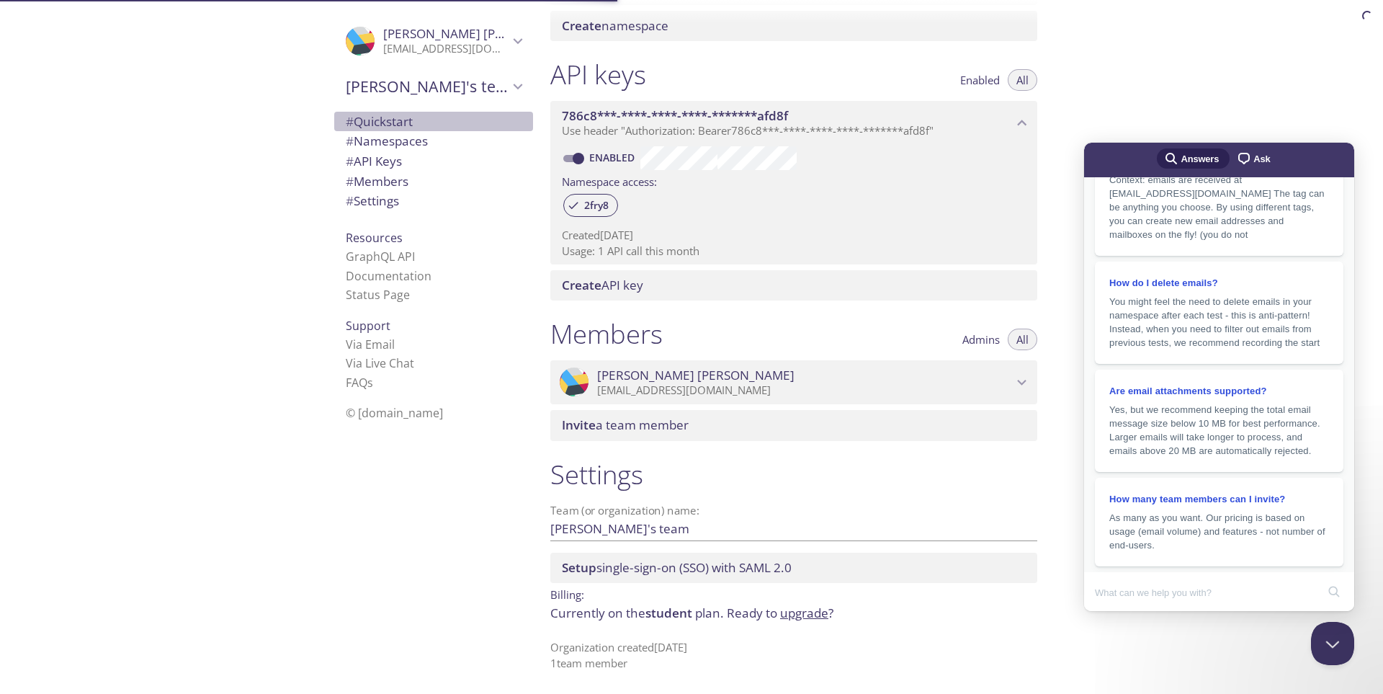
click at [391, 128] on span "# Quickstart" at bounding box center [379, 121] width 67 height 17
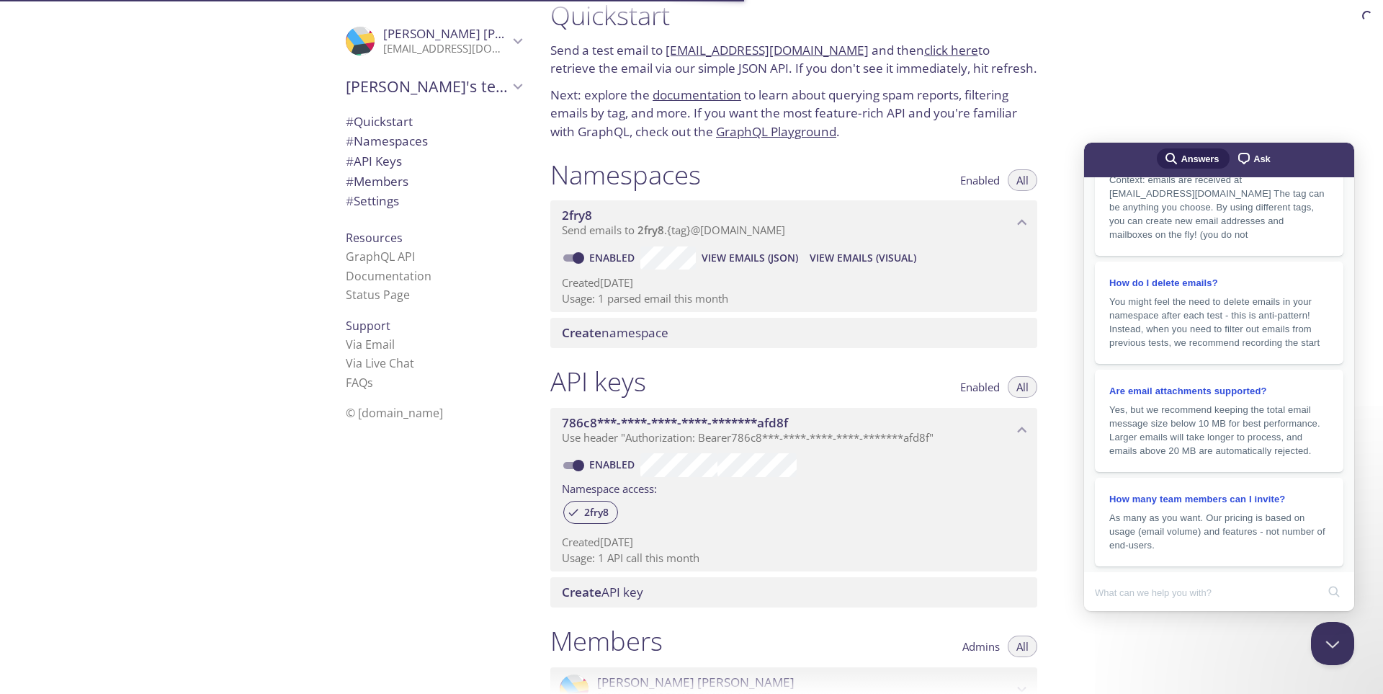
scroll to position [23, 0]
click at [924, 57] on link "click here" at bounding box center [951, 51] width 54 height 17
